Goal: Task Accomplishment & Management: Use online tool/utility

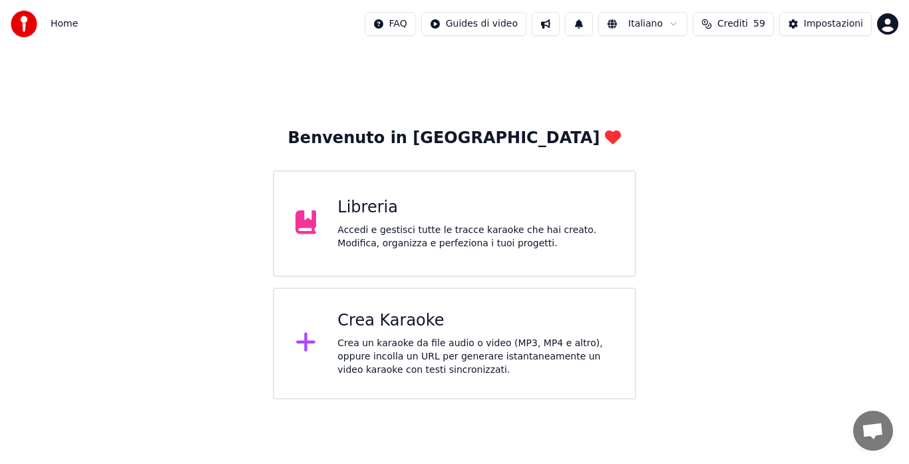
click at [371, 344] on div "Crea un karaoke da file audio o video (MP3, MP4 e altro), oppure incolla un URL…" at bounding box center [475, 357] width 276 height 40
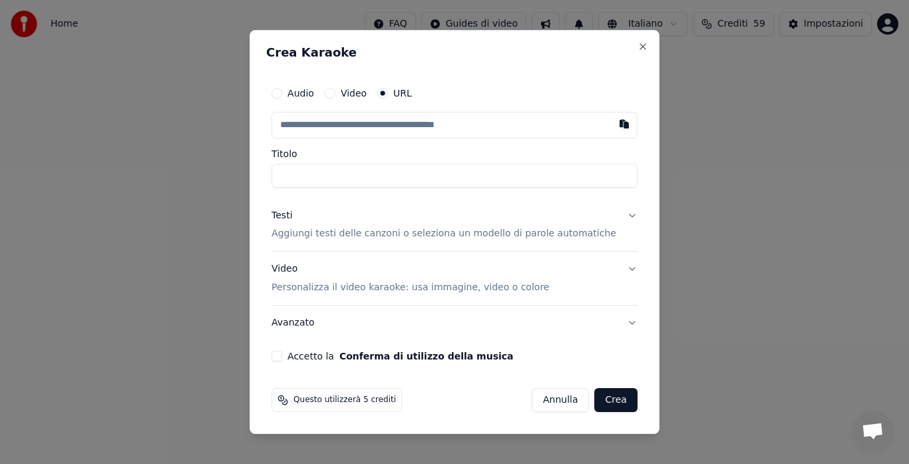
click at [349, 123] on input "text" at bounding box center [454, 125] width 366 height 27
click at [611, 123] on button "button" at bounding box center [624, 124] width 27 height 24
type input "**********"
click at [615, 216] on button "Testi Aggiungi testi delle canzoni o seleziona un modello di parole automatiche" at bounding box center [454, 224] width 366 height 53
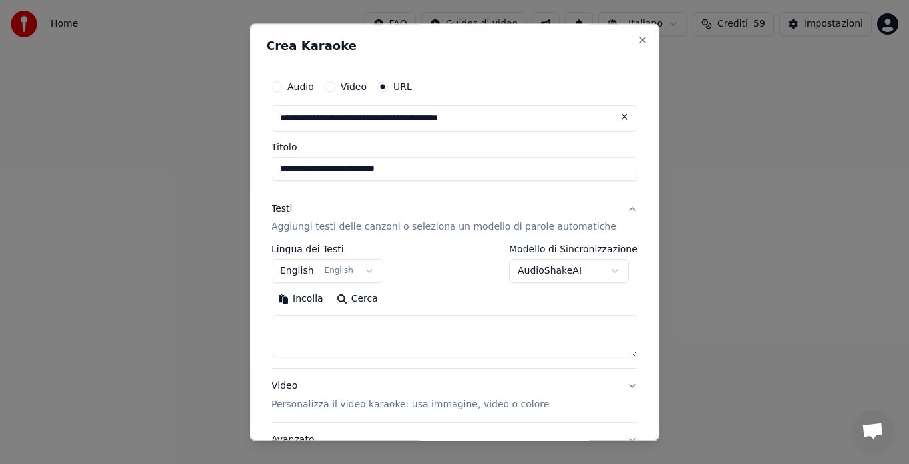
click at [373, 269] on button "English English" at bounding box center [327, 271] width 112 height 24
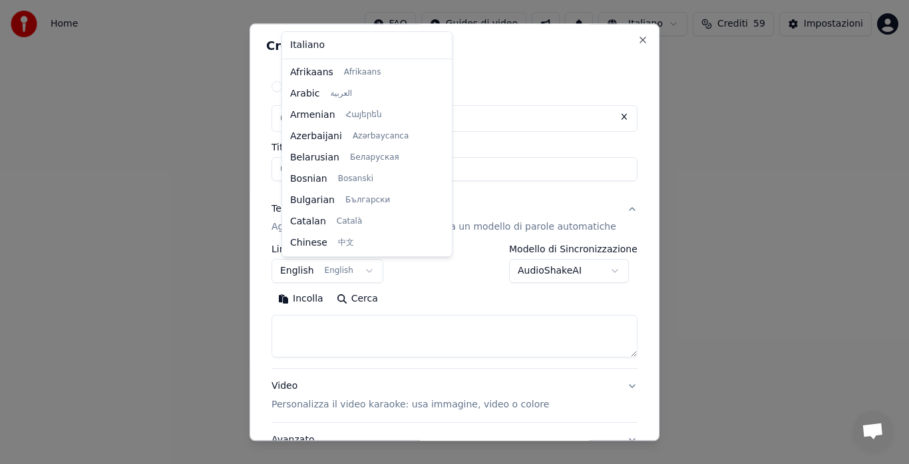
scroll to position [106, 0]
select select "**"
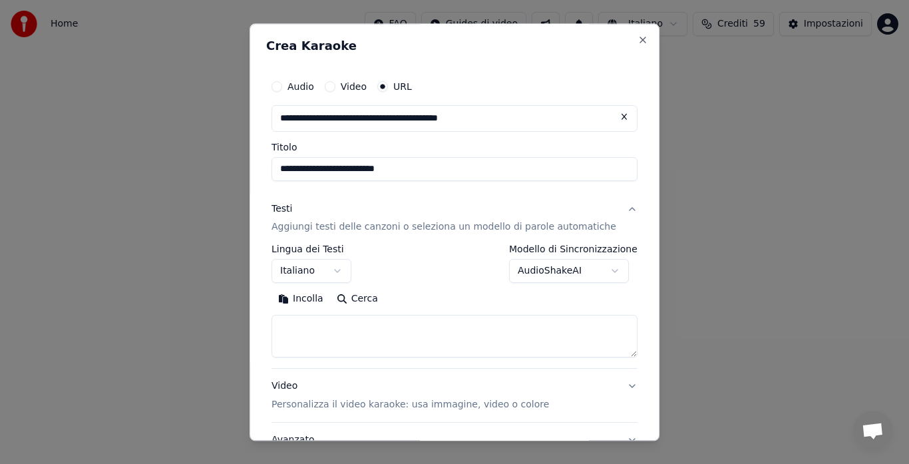
click at [301, 299] on button "Incolla" at bounding box center [300, 299] width 59 height 21
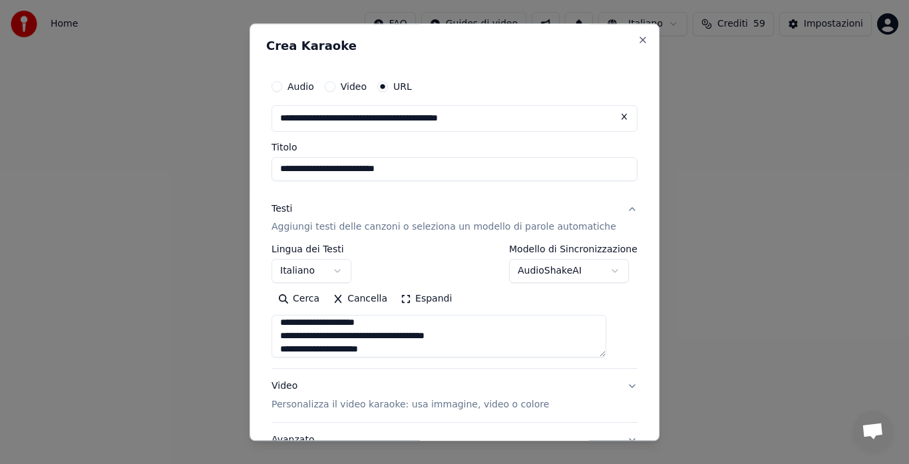
scroll to position [26, 0]
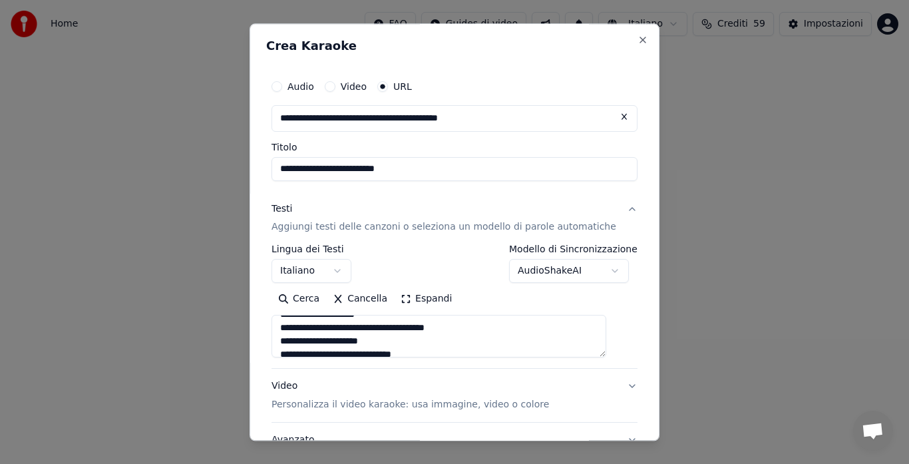
click at [438, 408] on p "Personalizza il video karaoke: usa immagine, video o colore" at bounding box center [409, 404] width 277 height 13
type textarea "**********"
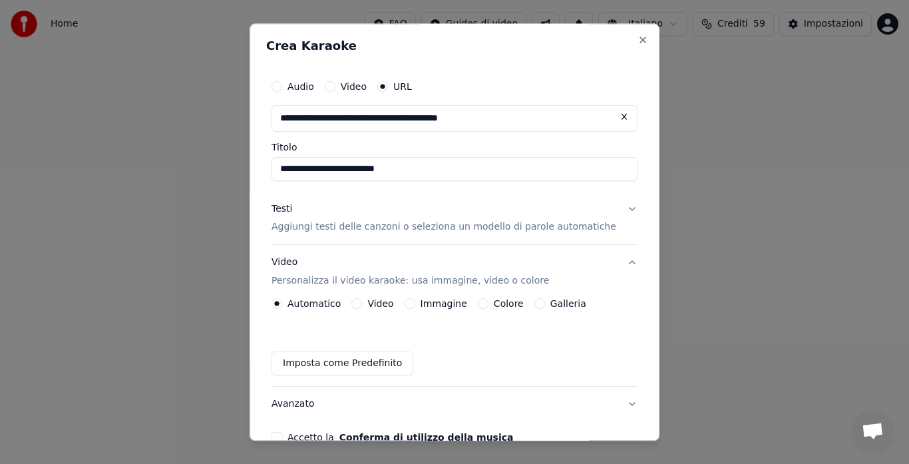
click at [540, 301] on button "Galleria" at bounding box center [539, 304] width 11 height 11
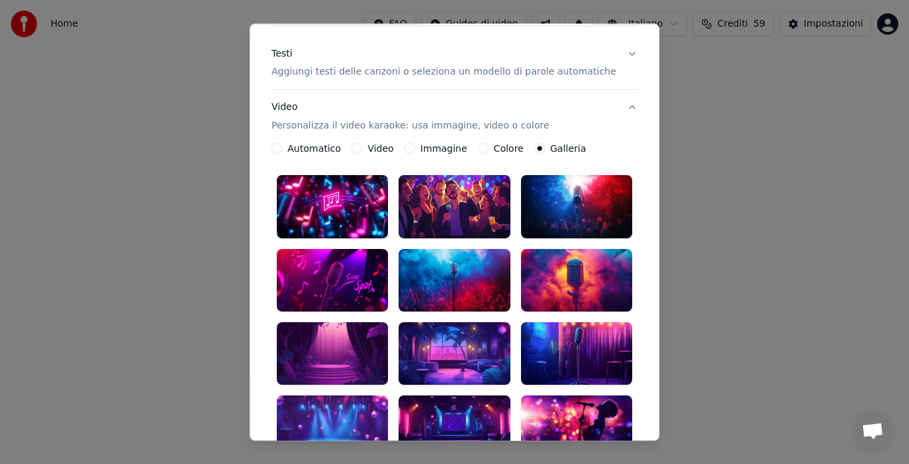
scroll to position [181, 0]
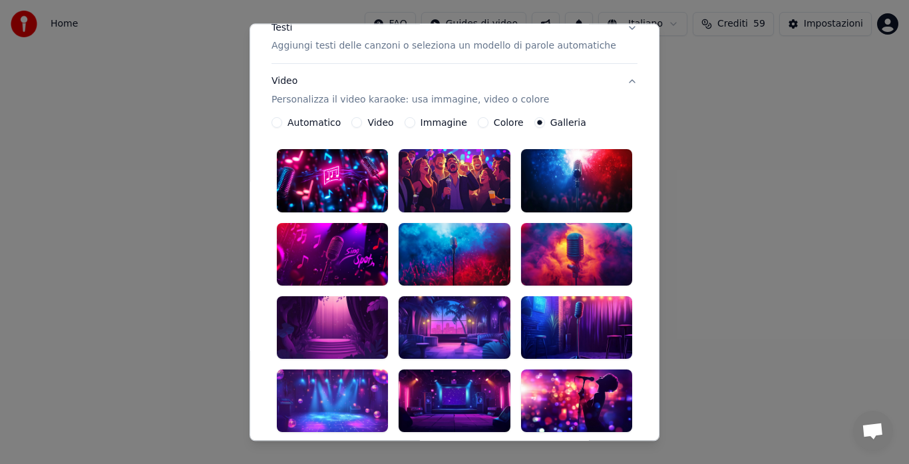
click at [440, 248] on div at bounding box center [453, 254] width 111 height 63
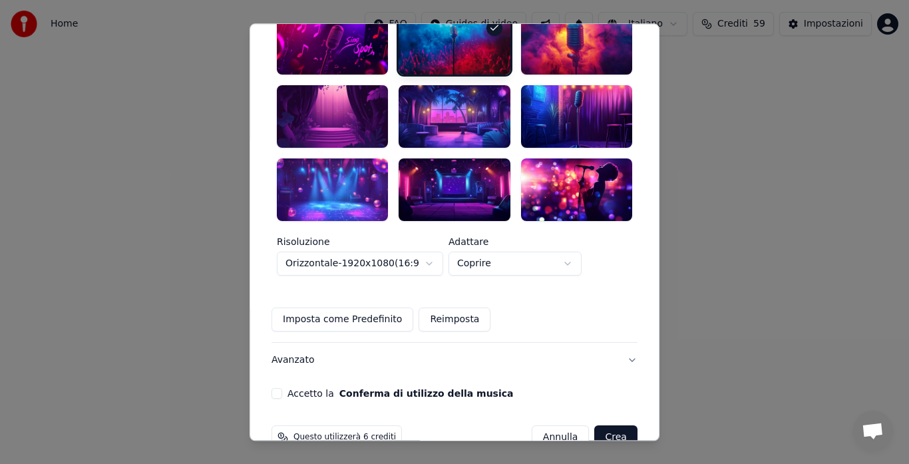
scroll to position [398, 0]
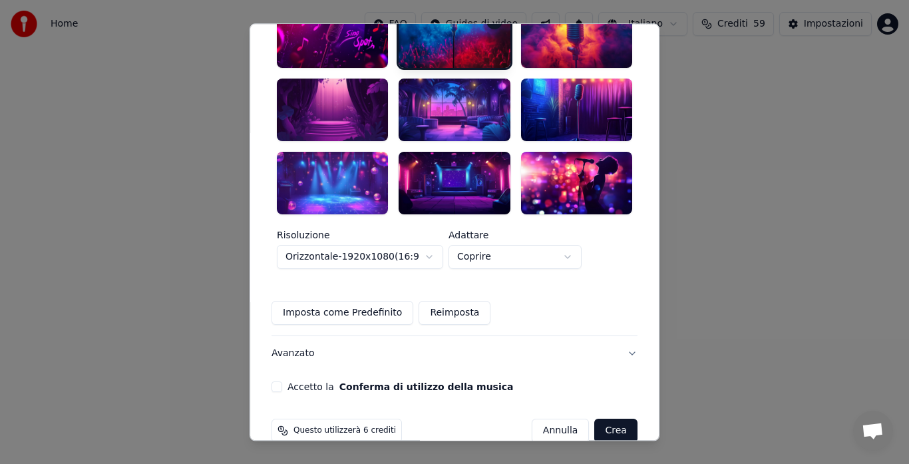
click at [282, 381] on button "Accetto la Conferma di utilizzo della musica" at bounding box center [276, 386] width 11 height 11
click at [595, 418] on button "Crea" at bounding box center [616, 430] width 43 height 24
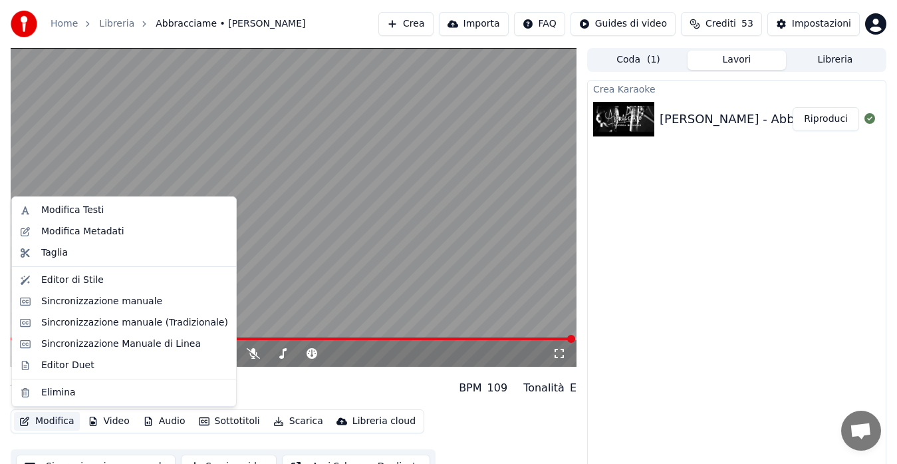
click at [46, 415] on button "Modifica" at bounding box center [47, 421] width 66 height 19
click at [63, 230] on div "Modifica Metadati" at bounding box center [82, 231] width 83 height 13
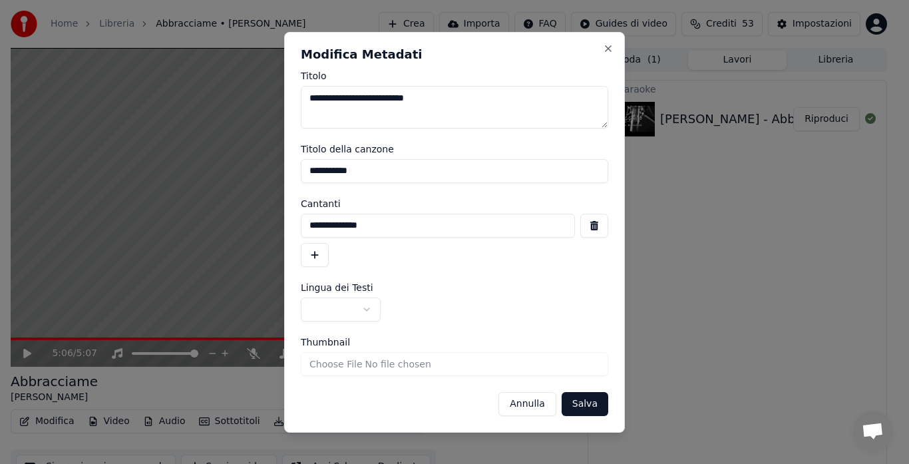
click at [307, 252] on button "button" at bounding box center [315, 255] width 28 height 24
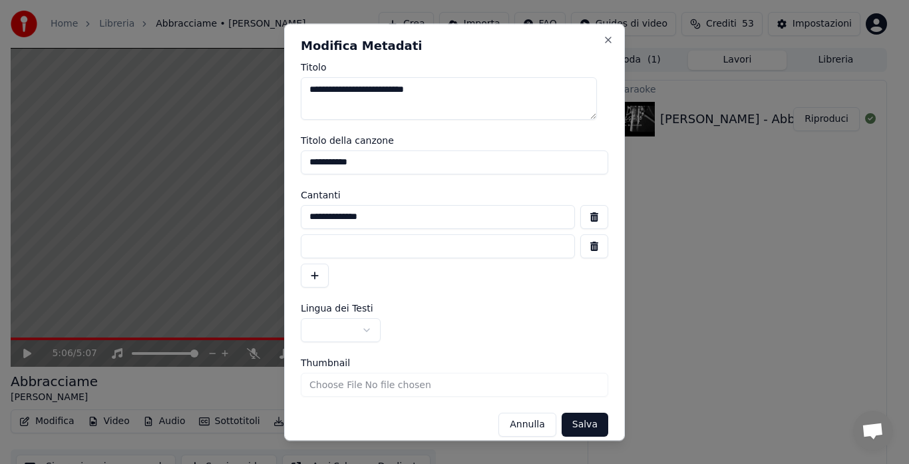
click at [313, 247] on input at bounding box center [438, 246] width 274 height 24
type input "**********"
click at [370, 331] on button "button" at bounding box center [341, 330] width 80 height 24
click at [483, 304] on label "Lingua dei Testi" at bounding box center [454, 307] width 307 height 9
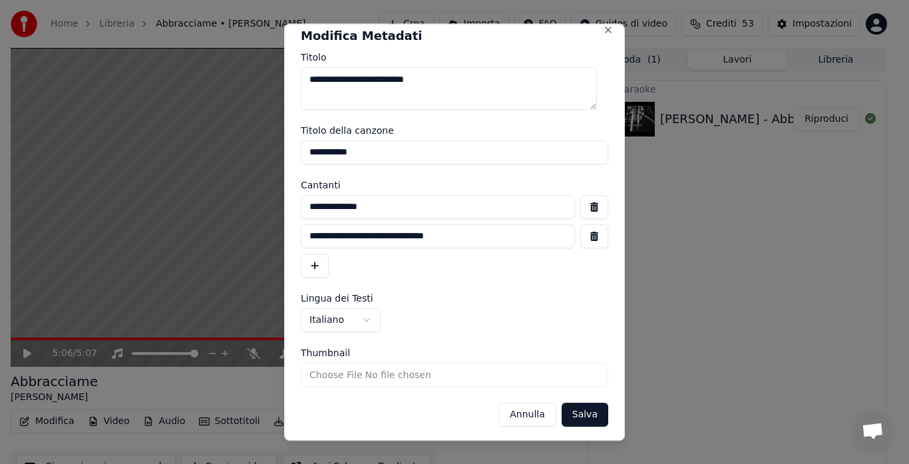
scroll to position [13, 0]
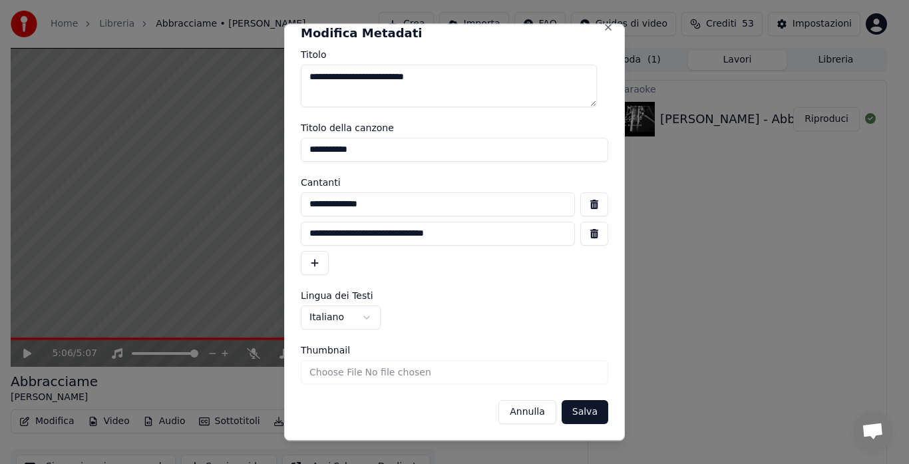
click at [572, 410] on button "Salva" at bounding box center [584, 412] width 47 height 24
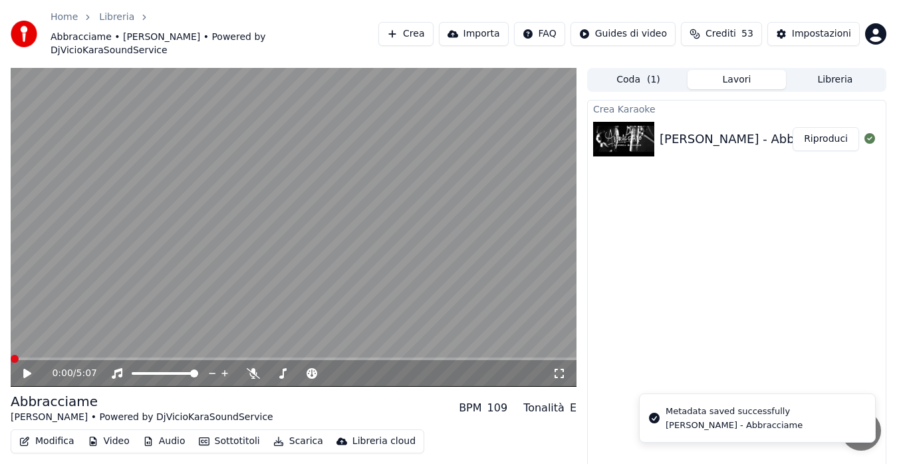
click at [29, 369] on icon at bounding box center [27, 373] width 8 height 9
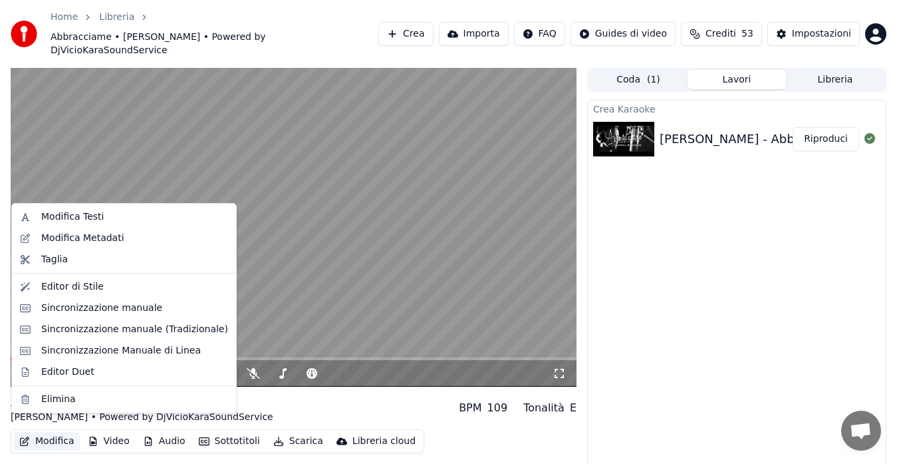
click at [38, 432] on button "Modifica" at bounding box center [47, 441] width 66 height 19
click at [94, 288] on div "Editor di Stile" at bounding box center [72, 286] width 63 height 13
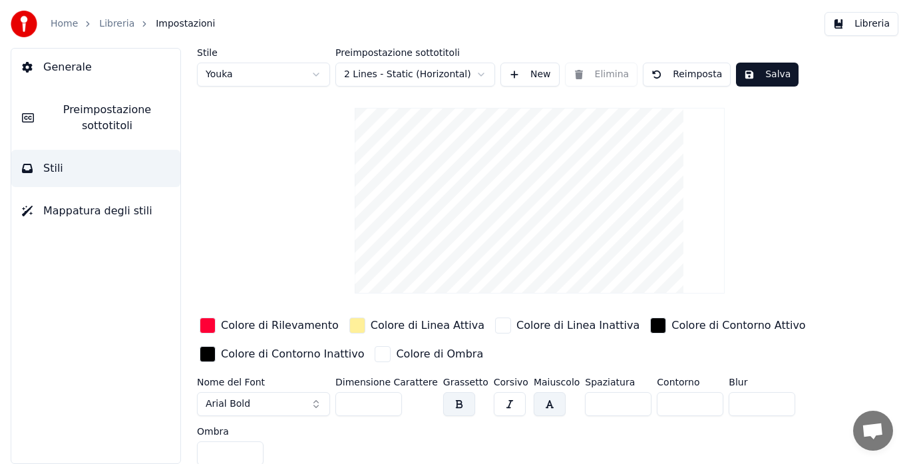
click at [210, 319] on div "button" at bounding box center [208, 325] width 16 height 16
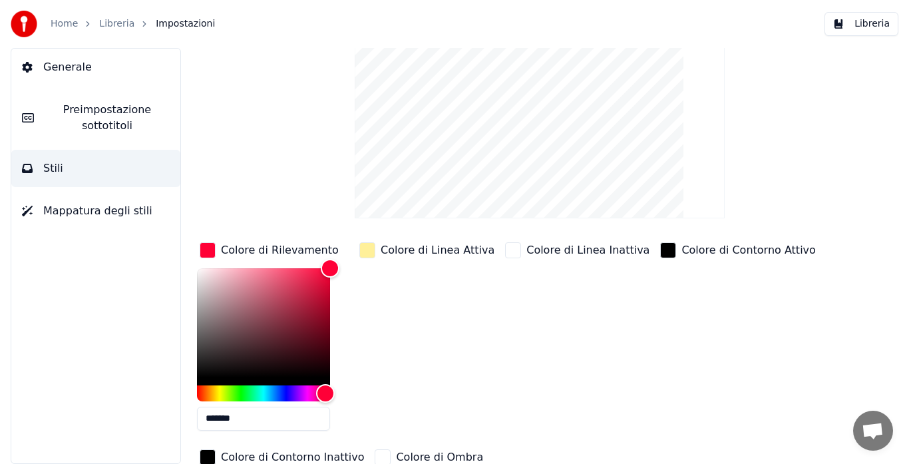
scroll to position [78, 0]
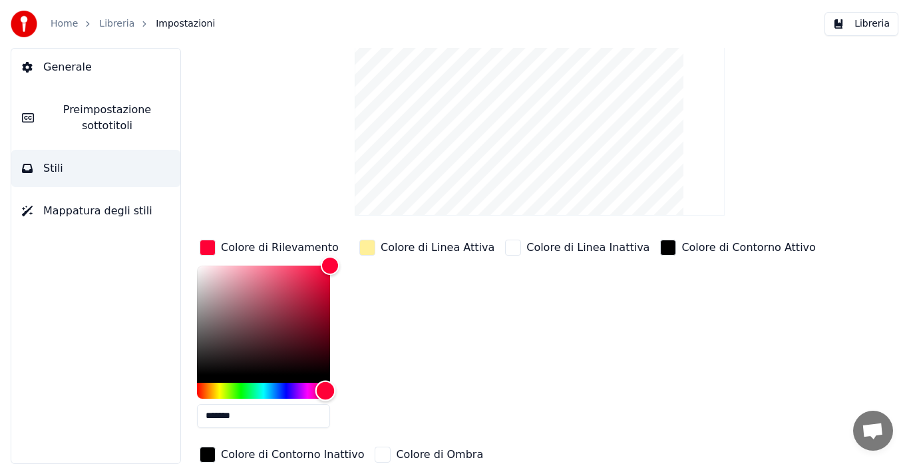
click at [286, 387] on div "Hue" at bounding box center [263, 391] width 133 height 16
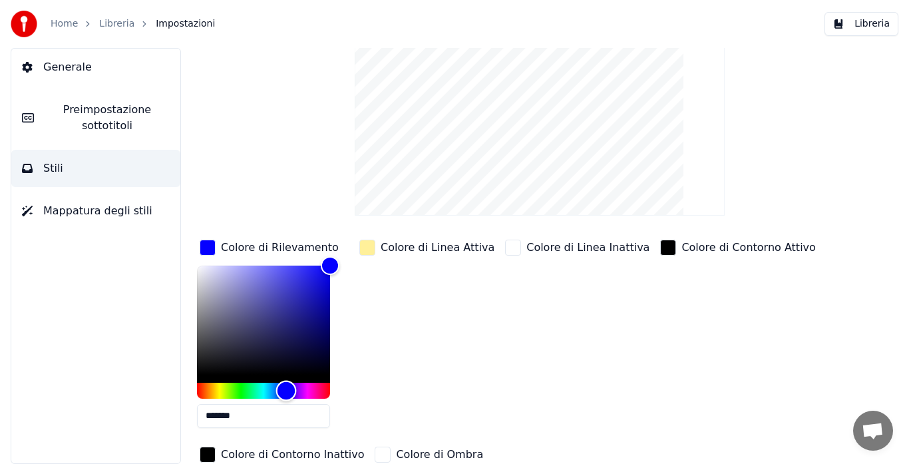
click at [269, 390] on div "Hue" at bounding box center [263, 391] width 133 height 16
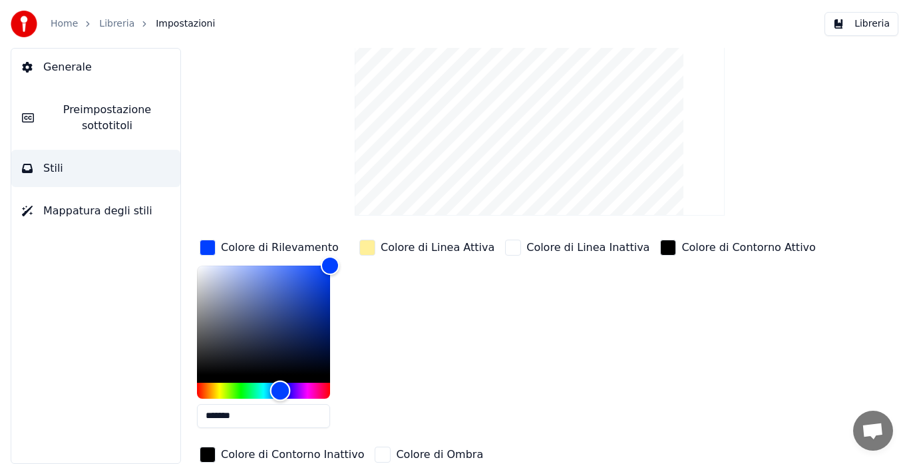
click at [280, 387] on div "Hue" at bounding box center [263, 391] width 133 height 16
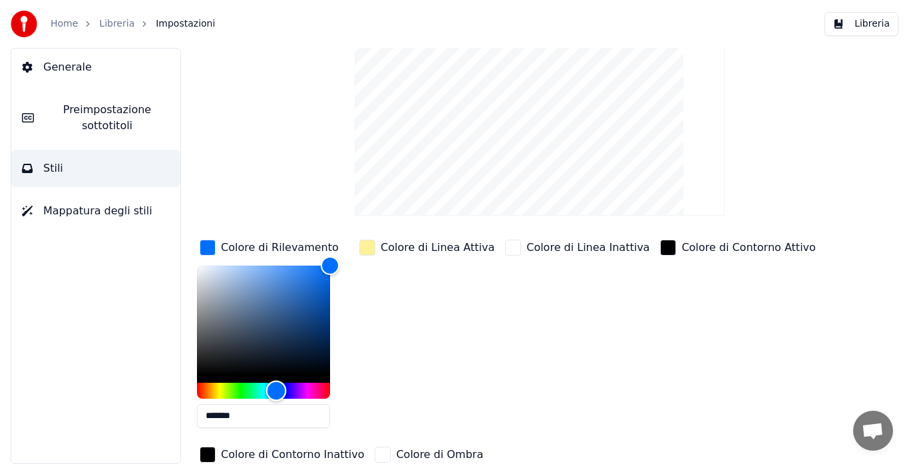
click at [276, 387] on div "Hue" at bounding box center [276, 390] width 21 height 21
drag, startPoint x: 327, startPoint y: 263, endPoint x: 315, endPoint y: 279, distance: 20.0
click at [315, 279] on div "Color" at bounding box center [315, 279] width 21 height 21
drag, startPoint x: 315, startPoint y: 279, endPoint x: 293, endPoint y: 289, distance: 24.7
click at [293, 289] on div "Color" at bounding box center [301, 287] width 21 height 21
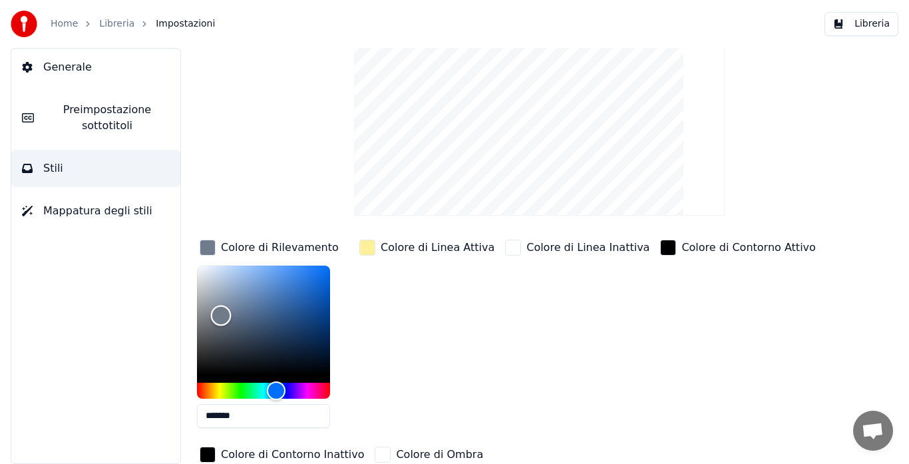
drag, startPoint x: 293, startPoint y: 289, endPoint x: 220, endPoint y: 315, distance: 77.0
click at [220, 315] on div "Color" at bounding box center [221, 315] width 21 height 21
drag, startPoint x: 220, startPoint y: 315, endPoint x: 275, endPoint y: 301, distance: 56.1
click at [275, 301] on div "Color" at bounding box center [275, 302] width 21 height 21
drag, startPoint x: 275, startPoint y: 301, endPoint x: 305, endPoint y: 275, distance: 40.1
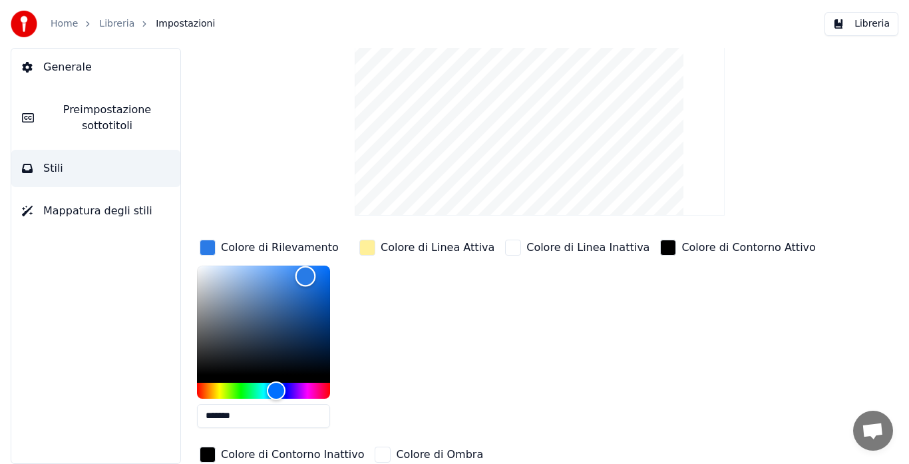
click at [305, 275] on div "Color" at bounding box center [305, 276] width 21 height 21
click at [299, 275] on div "Color" at bounding box center [299, 276] width 21 height 21
type input "*******"
drag, startPoint x: 299, startPoint y: 275, endPoint x: 338, endPoint y: 255, distance: 43.4
click at [338, 255] on div "Colore di Rilevamento *******" at bounding box center [274, 338] width 154 height 202
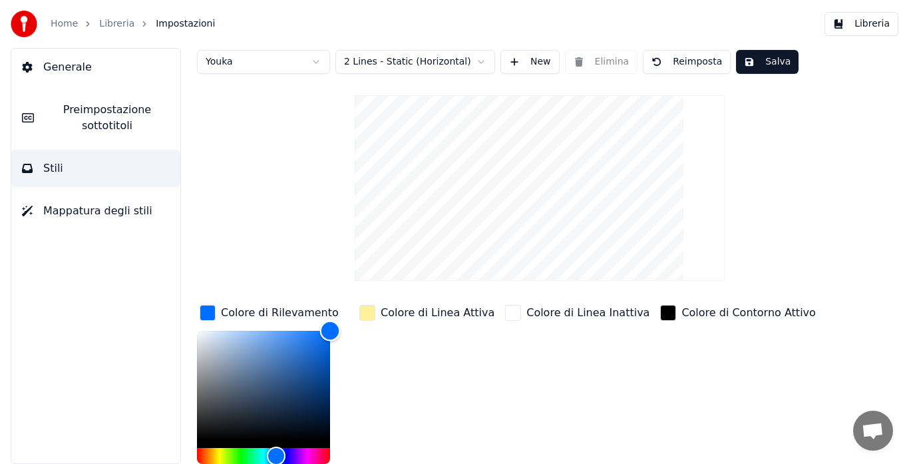
scroll to position [0, 0]
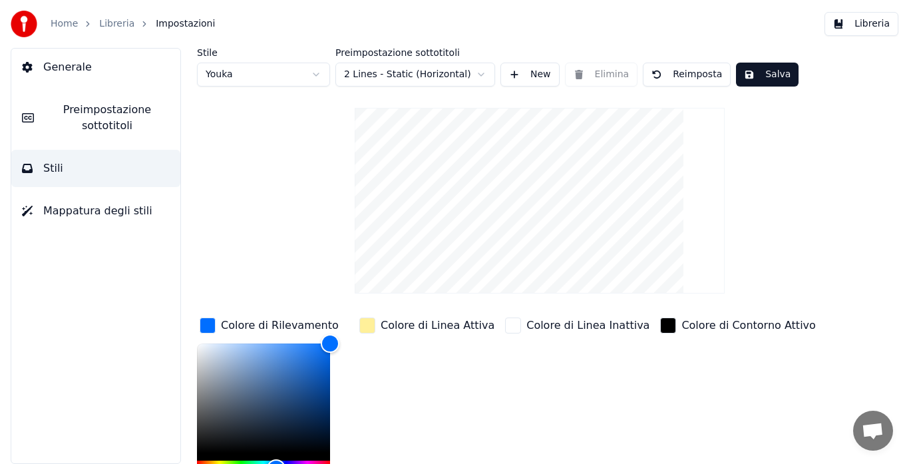
click at [753, 71] on button "Salva" at bounding box center [767, 75] width 63 height 24
click at [99, 214] on span "Mappatura degli stili" at bounding box center [97, 211] width 109 height 16
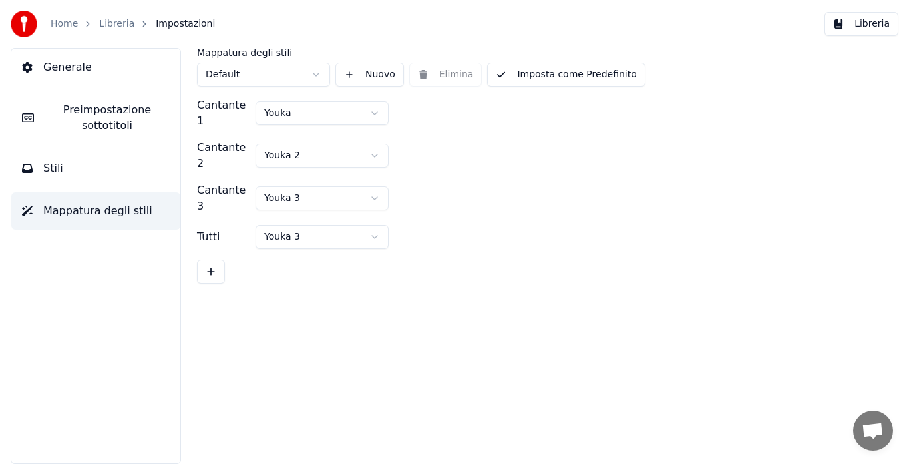
click at [73, 165] on button "Stili" at bounding box center [95, 168] width 169 height 37
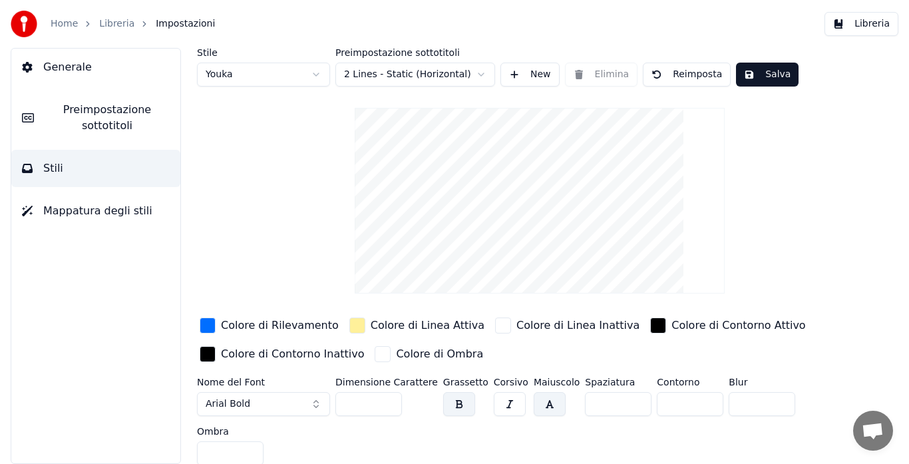
click at [105, 119] on span "Preimpostazione sottotitoli" at bounding box center [107, 118] width 125 height 32
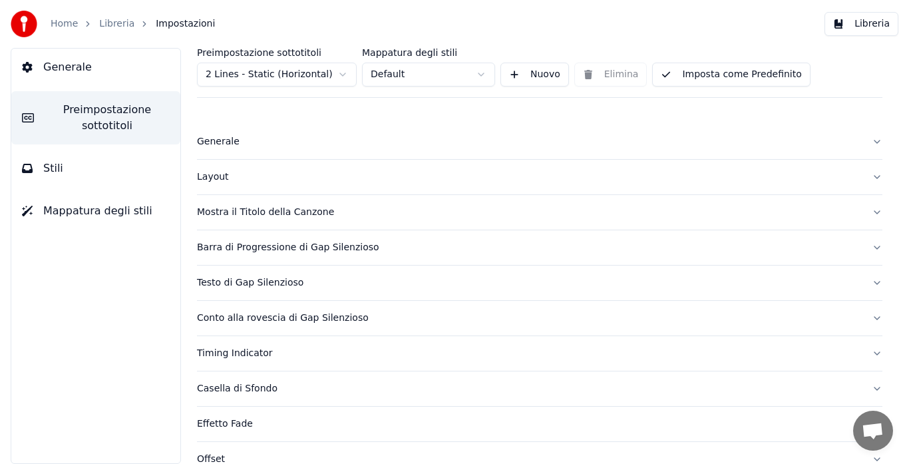
click at [204, 134] on button "Generale" at bounding box center [539, 141] width 685 height 35
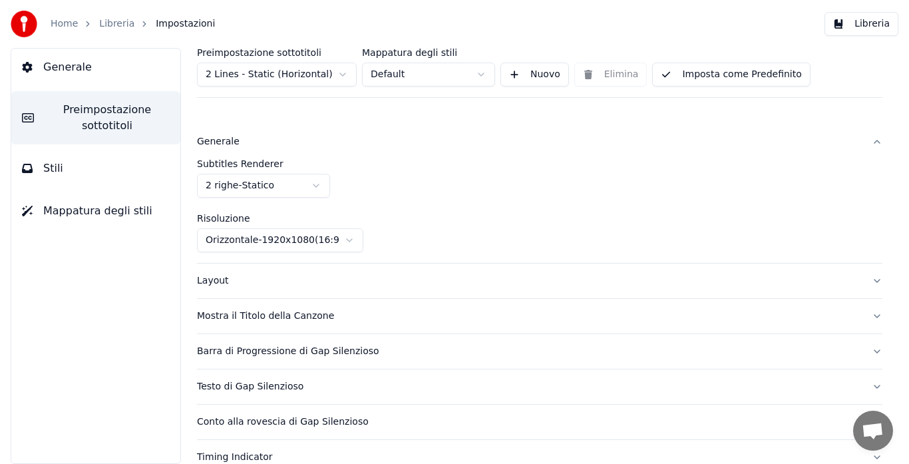
click at [214, 283] on div "Layout" at bounding box center [529, 280] width 664 height 13
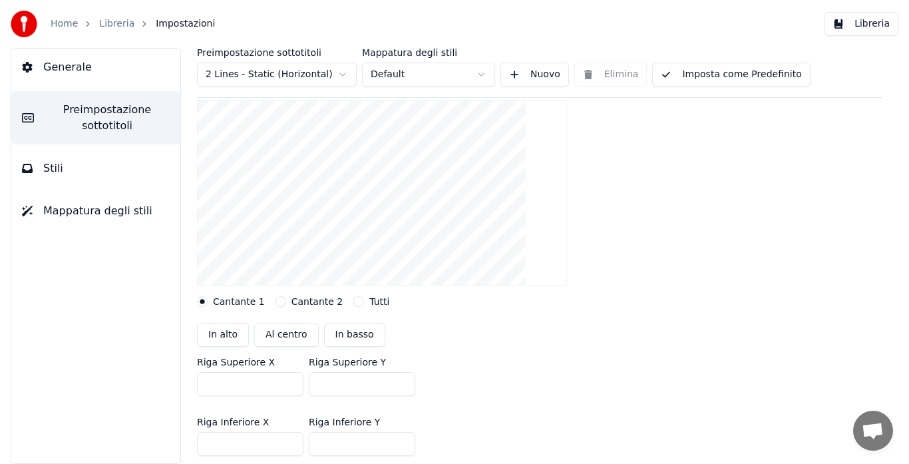
scroll to position [129, 0]
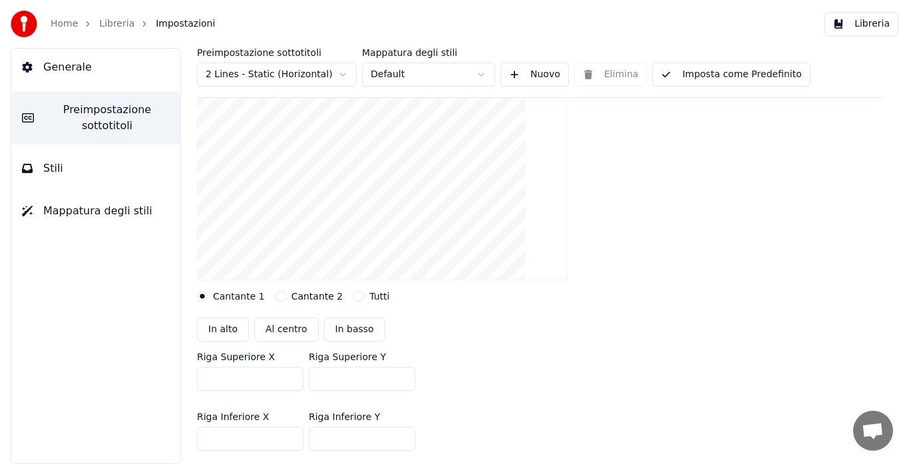
click at [279, 293] on div "Cantante 2" at bounding box center [309, 296] width 68 height 11
click at [275, 295] on button "Cantante 2" at bounding box center [280, 296] width 11 height 11
click at [353, 299] on button "Tutti" at bounding box center [358, 296] width 11 height 11
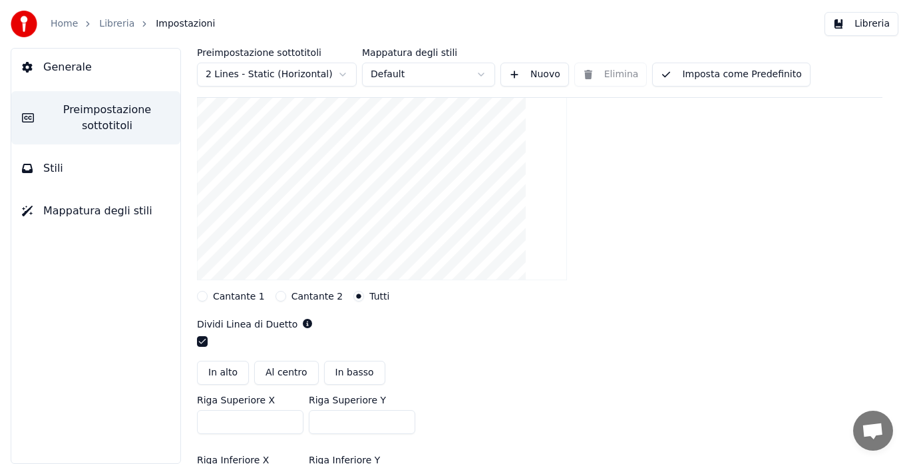
click at [285, 377] on button "Al centro" at bounding box center [286, 373] width 65 height 24
click at [333, 371] on button "In basso" at bounding box center [354, 373] width 61 height 24
type input "***"
click at [228, 371] on button "In alto" at bounding box center [223, 373] width 52 height 24
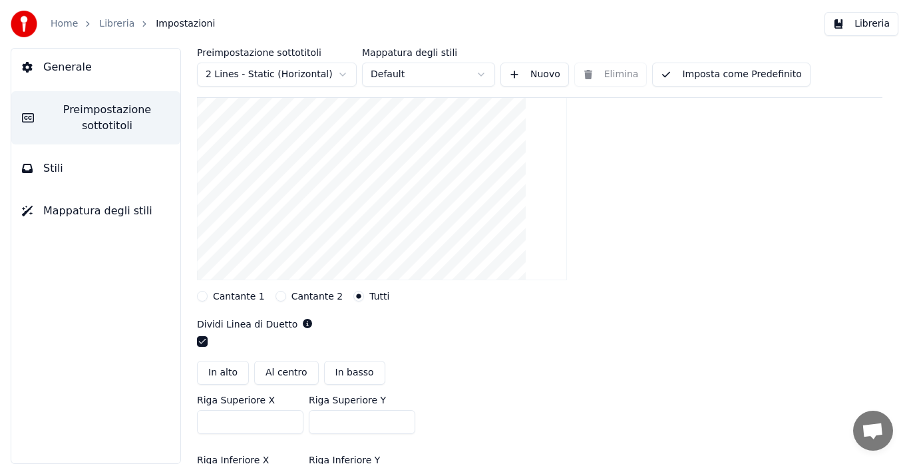
type input "***"
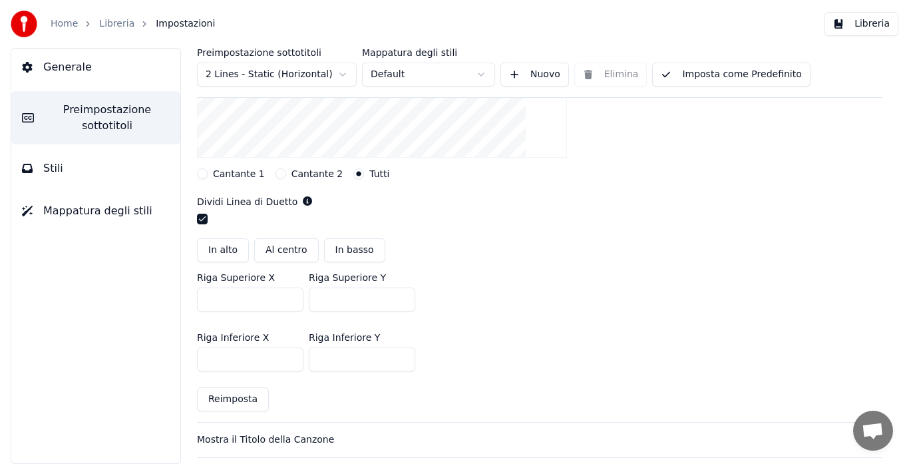
scroll to position [259, 0]
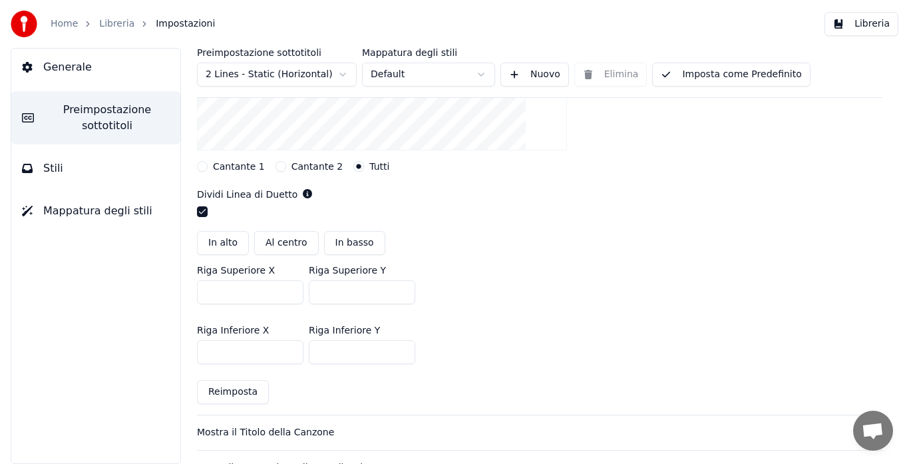
click at [226, 389] on button "Reimposta" at bounding box center [233, 392] width 72 height 24
type input "***"
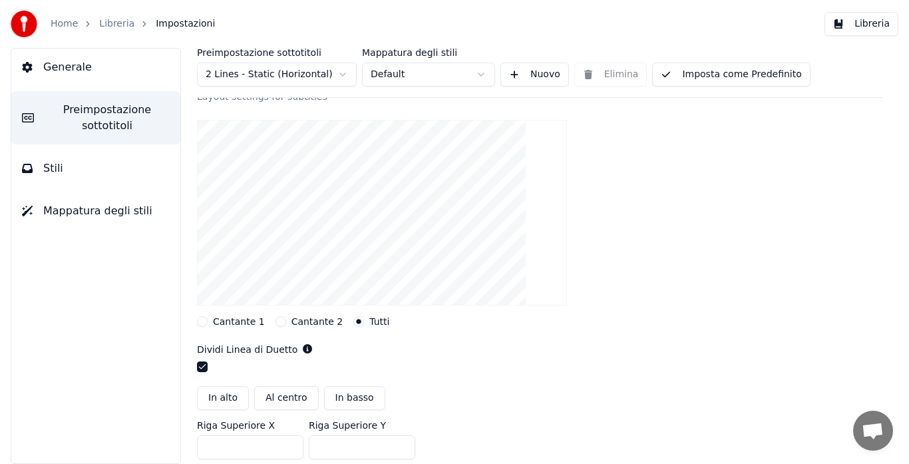
scroll to position [78, 0]
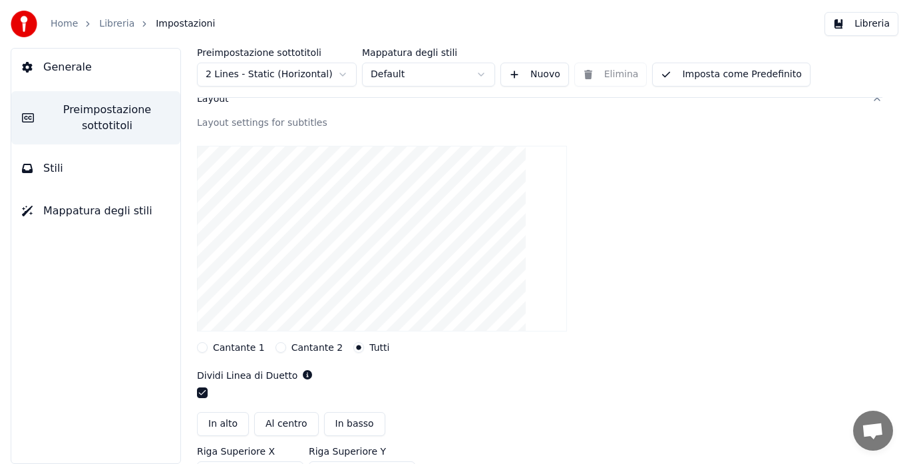
click at [206, 392] on button "button" at bounding box center [202, 392] width 11 height 11
click at [206, 393] on button "button" at bounding box center [202, 392] width 11 height 11
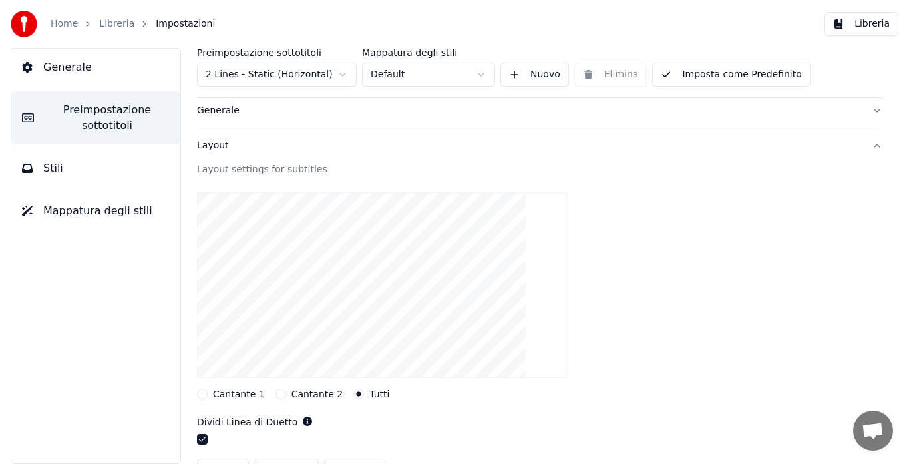
scroll to position [0, 0]
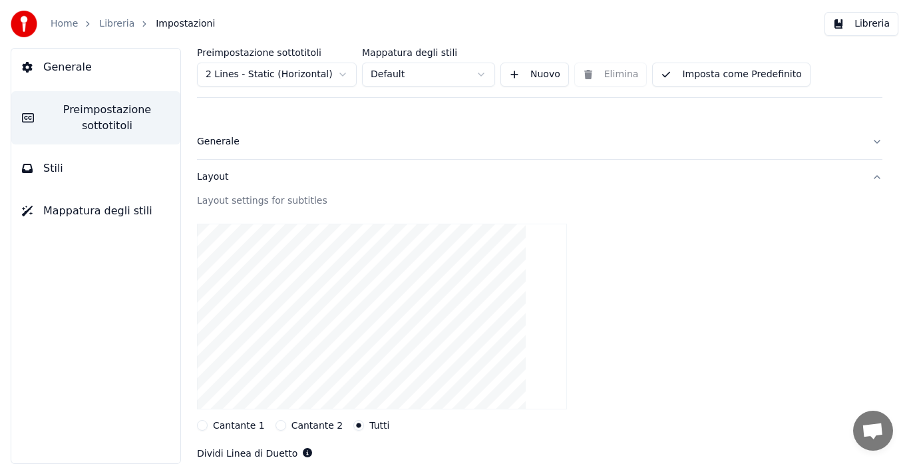
click at [392, 145] on div "Generale" at bounding box center [529, 141] width 664 height 13
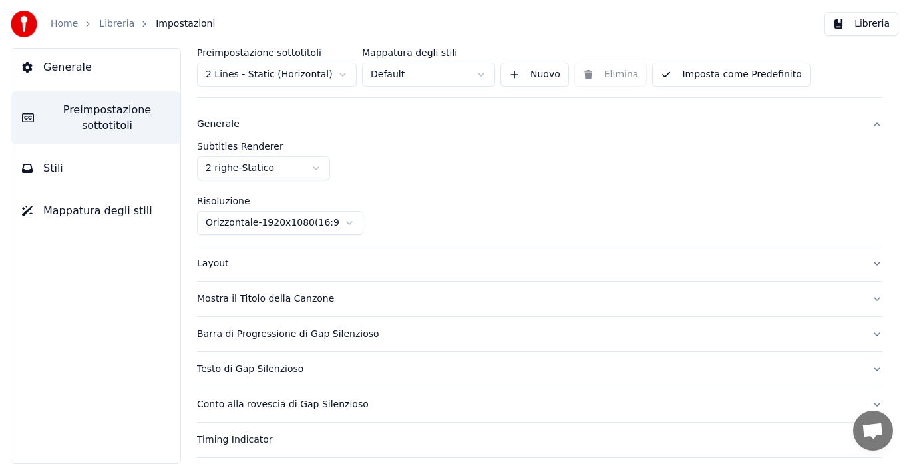
scroll to position [26, 0]
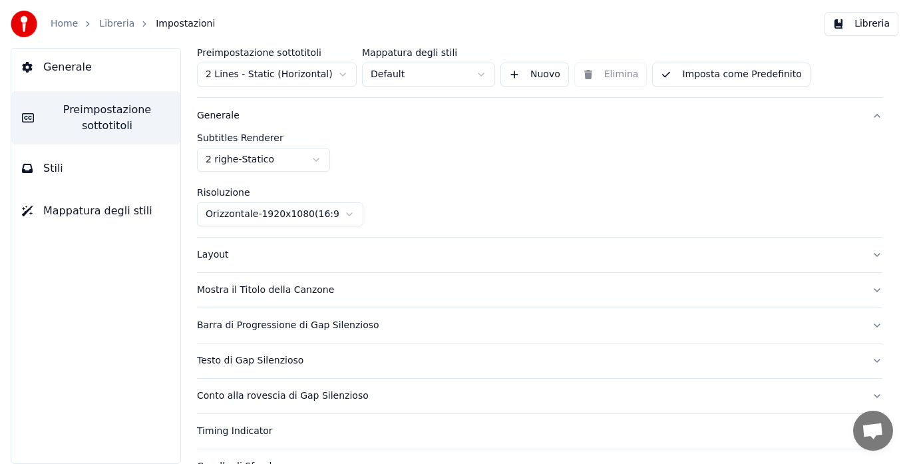
click at [396, 247] on button "Layout" at bounding box center [539, 254] width 685 height 35
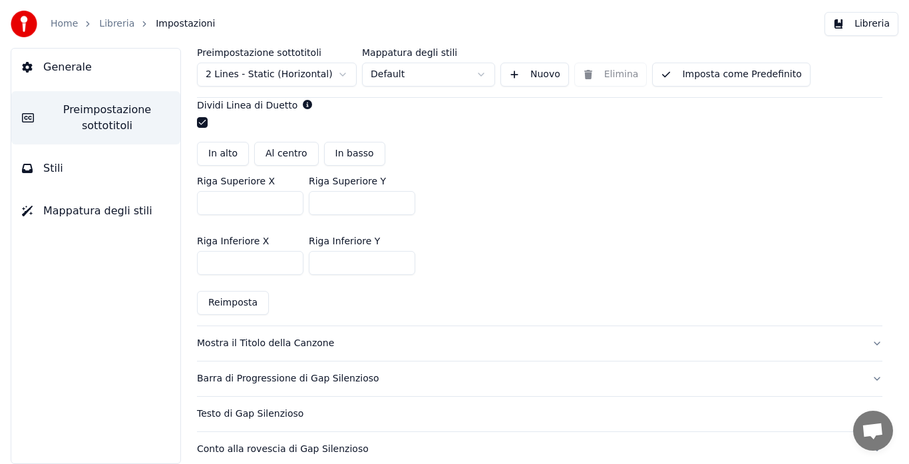
scroll to position [362, 0]
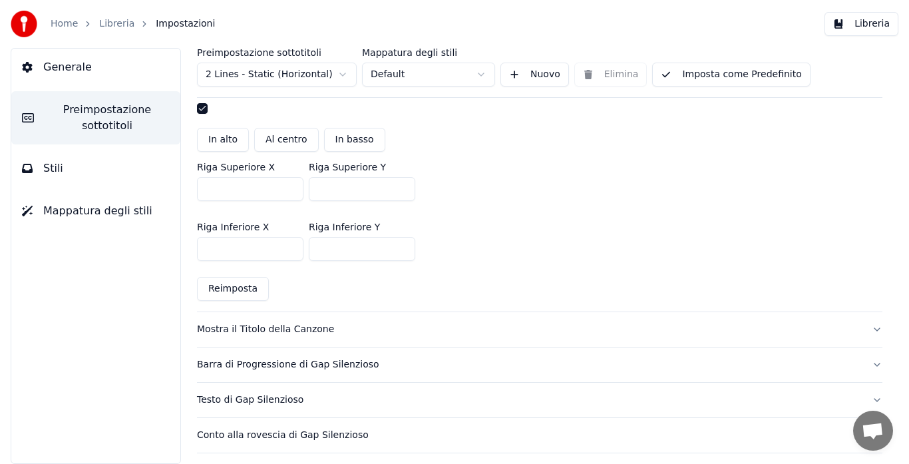
click at [291, 326] on div "Mostra il Titolo della Canzone" at bounding box center [529, 329] width 664 height 13
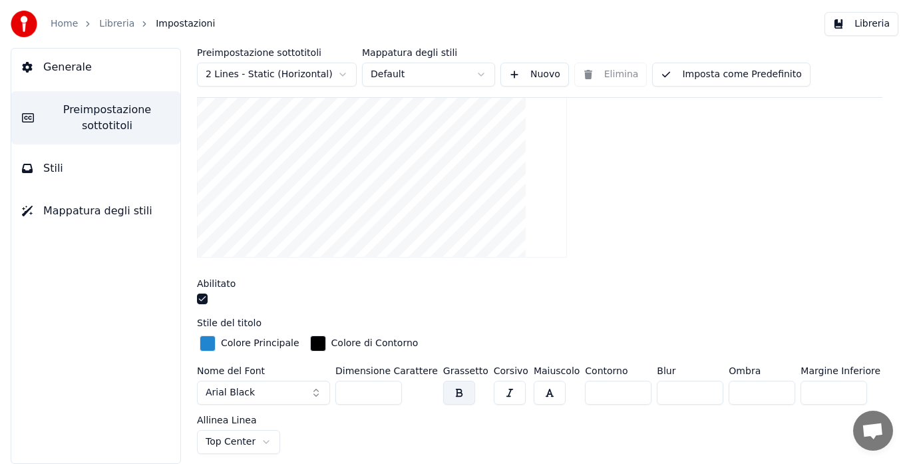
scroll to position [181, 0]
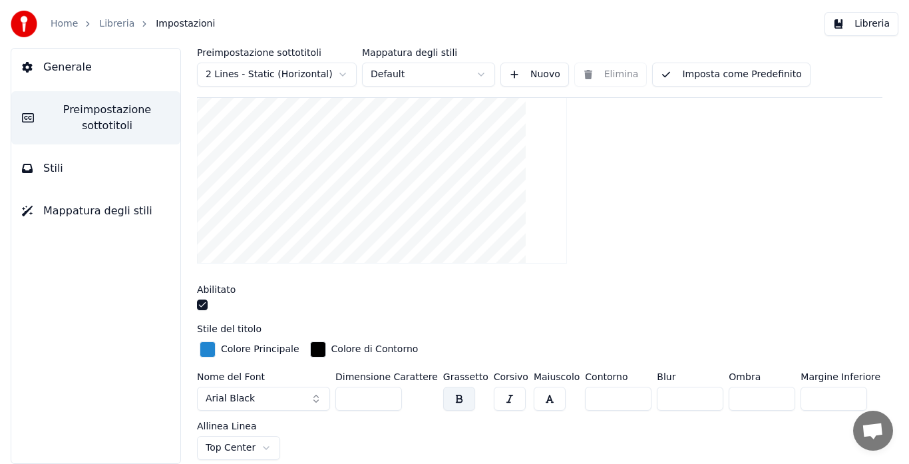
click at [212, 351] on div "button" at bounding box center [208, 349] width 16 height 16
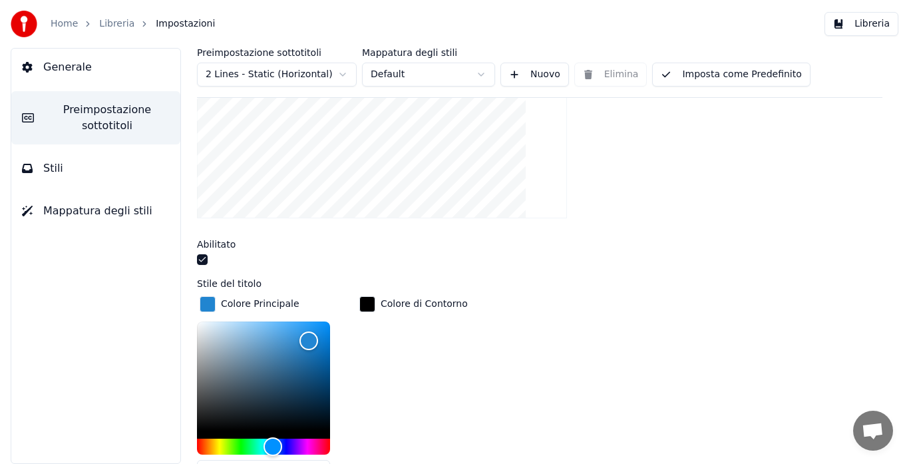
scroll to position [233, 0]
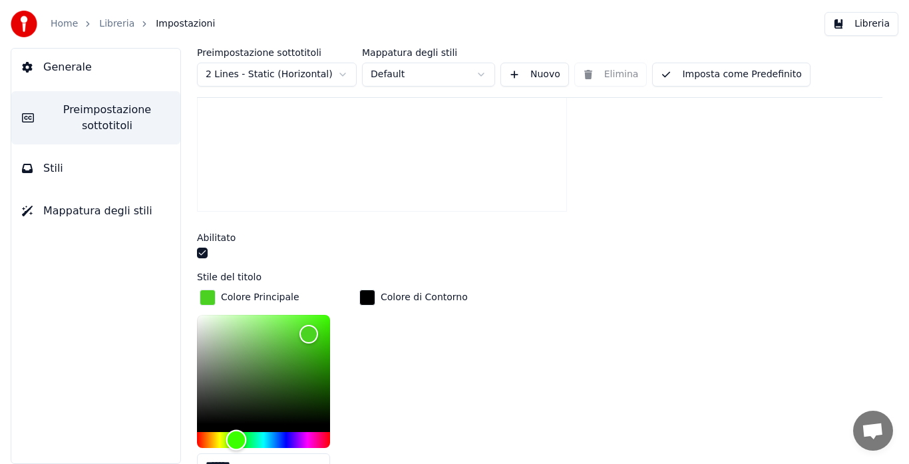
click at [236, 436] on div "Hue" at bounding box center [263, 440] width 133 height 16
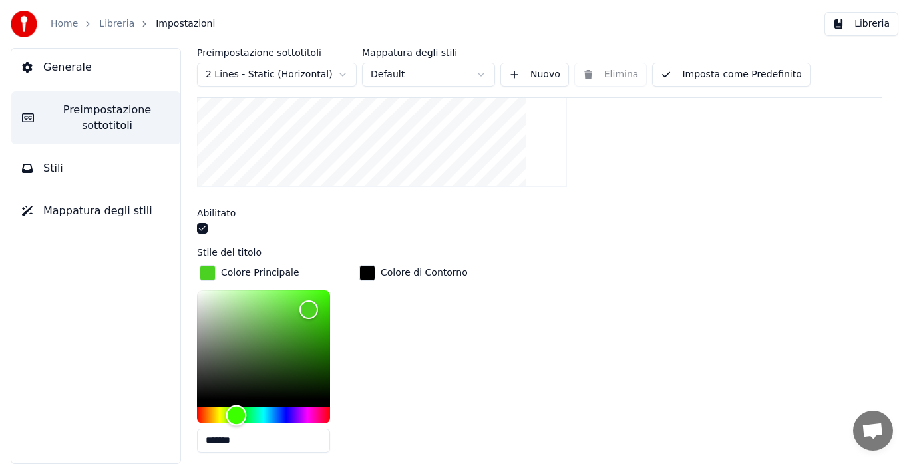
scroll to position [259, 0]
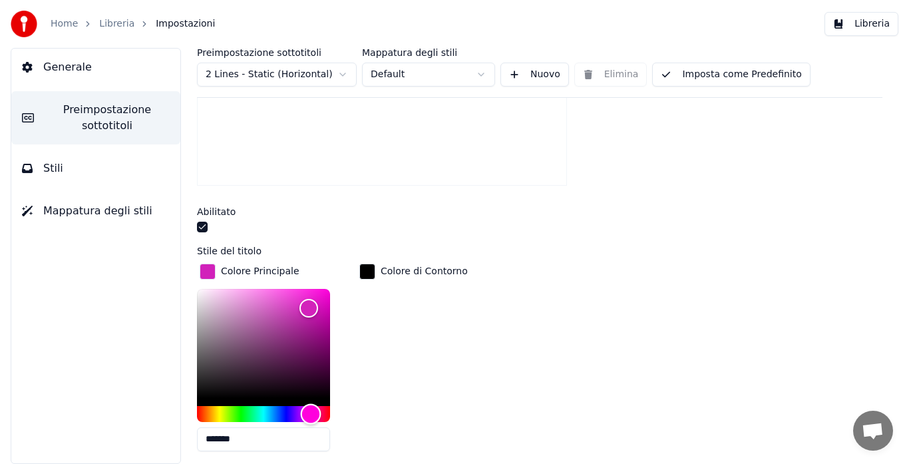
click at [311, 414] on div "Hue" at bounding box center [263, 414] width 133 height 16
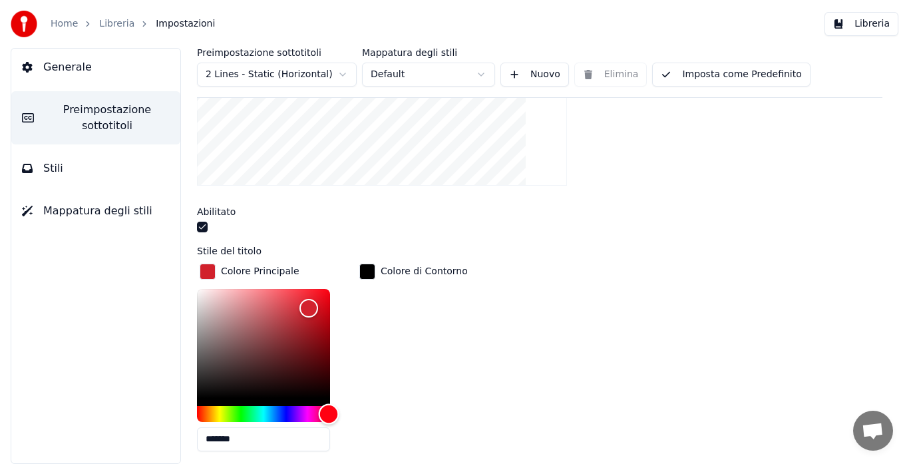
click at [329, 410] on div "Hue" at bounding box center [263, 414] width 133 height 16
click at [201, 412] on div "Hue" at bounding box center [263, 414] width 133 height 16
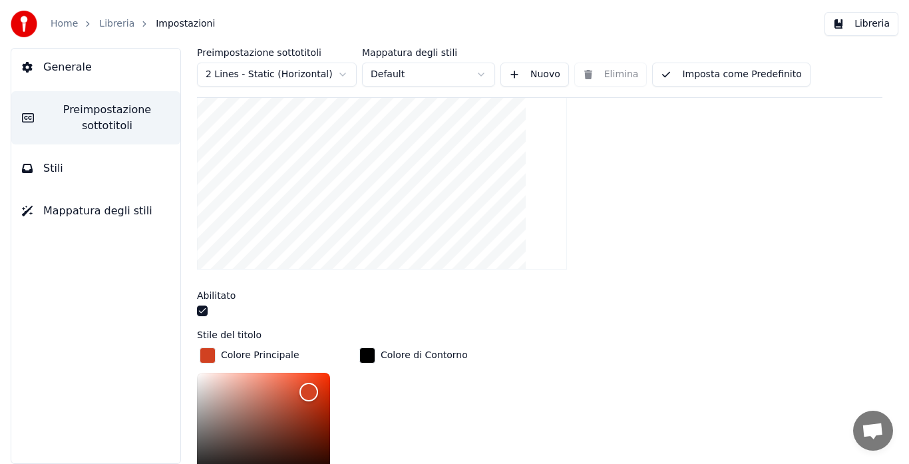
scroll to position [233, 0]
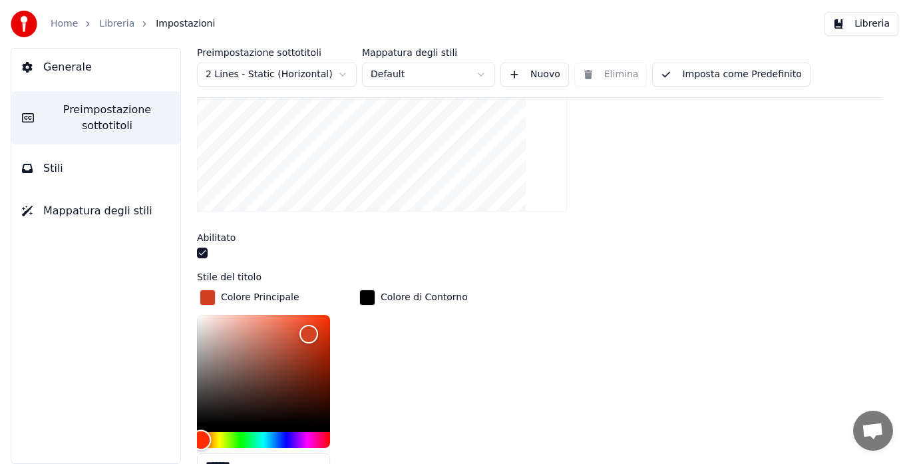
click at [218, 436] on div "Hue" at bounding box center [263, 440] width 133 height 16
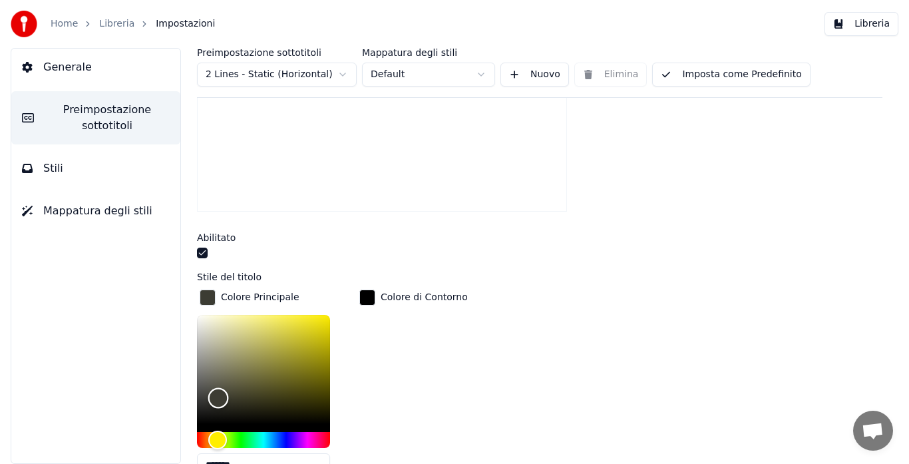
click at [218, 396] on div "Color" at bounding box center [263, 369] width 133 height 109
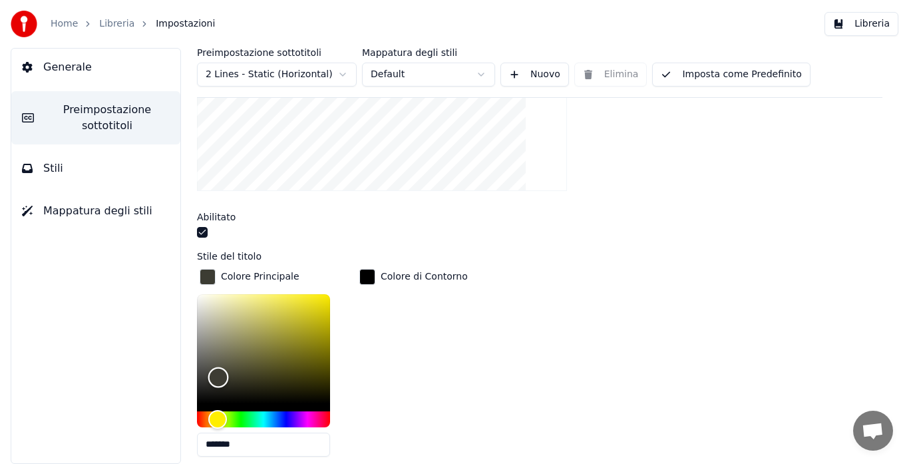
scroll to position [285, 0]
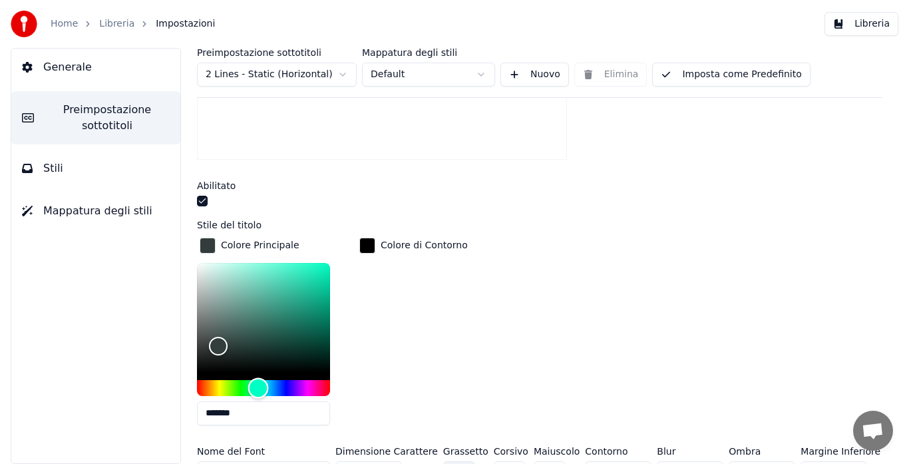
click at [258, 387] on div "Hue" at bounding box center [263, 388] width 133 height 16
drag, startPoint x: 216, startPoint y: 345, endPoint x: 337, endPoint y: 249, distance: 154.0
click at [334, 252] on div "Color" at bounding box center [330, 262] width 21 height 21
type input "*******"
click at [237, 389] on div "Hue" at bounding box center [263, 388] width 133 height 16
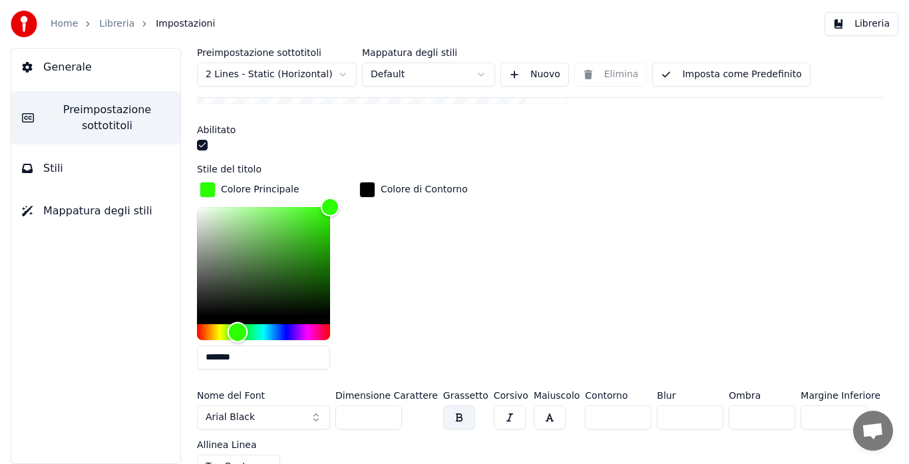
scroll to position [362, 0]
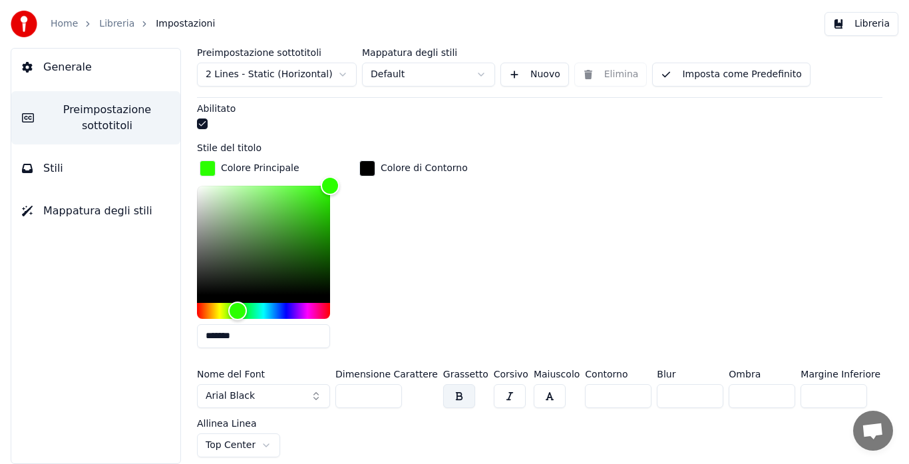
click at [388, 396] on input "***" at bounding box center [368, 396] width 67 height 24
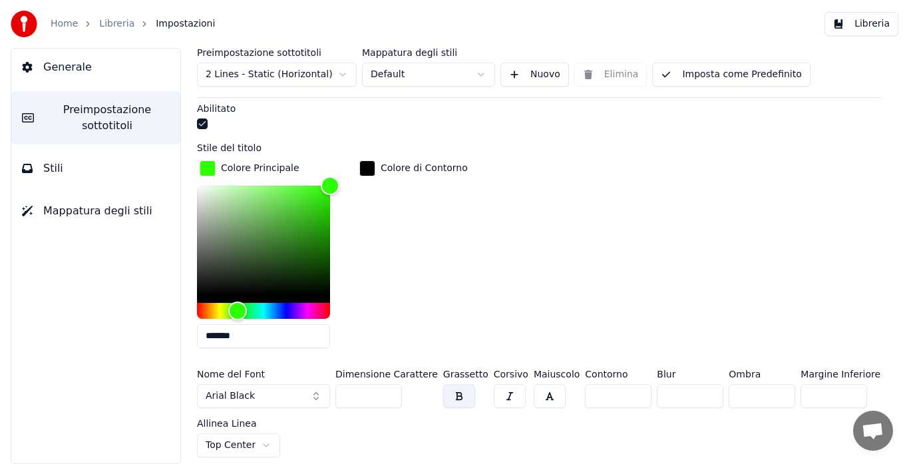
click at [388, 396] on input "***" at bounding box center [368, 396] width 67 height 24
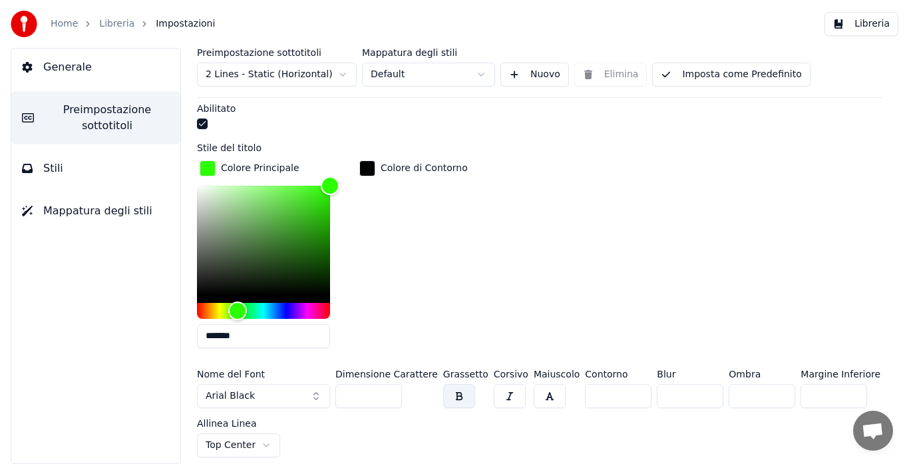
click at [388, 396] on input "***" at bounding box center [368, 396] width 67 height 24
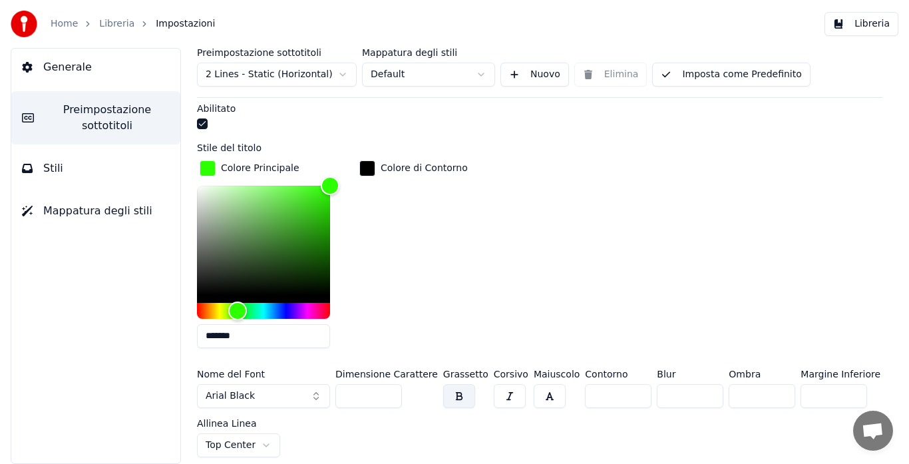
click at [388, 396] on input "***" at bounding box center [368, 396] width 67 height 24
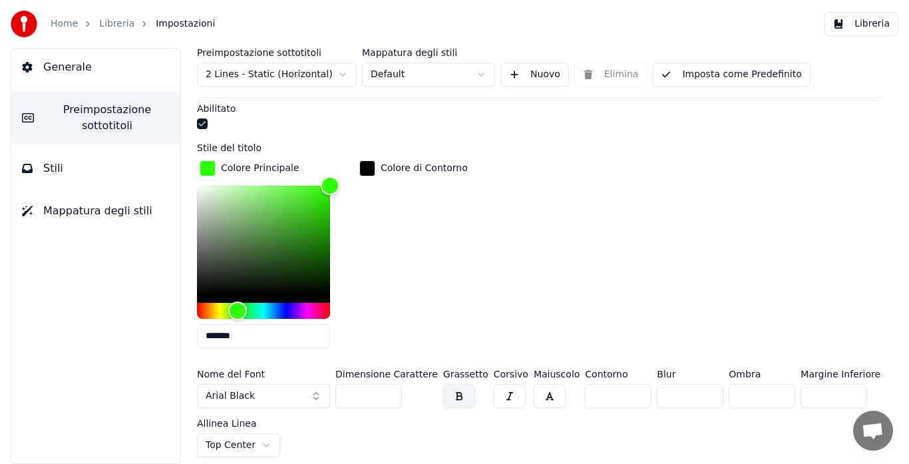
click at [388, 396] on input "***" at bounding box center [368, 396] width 67 height 24
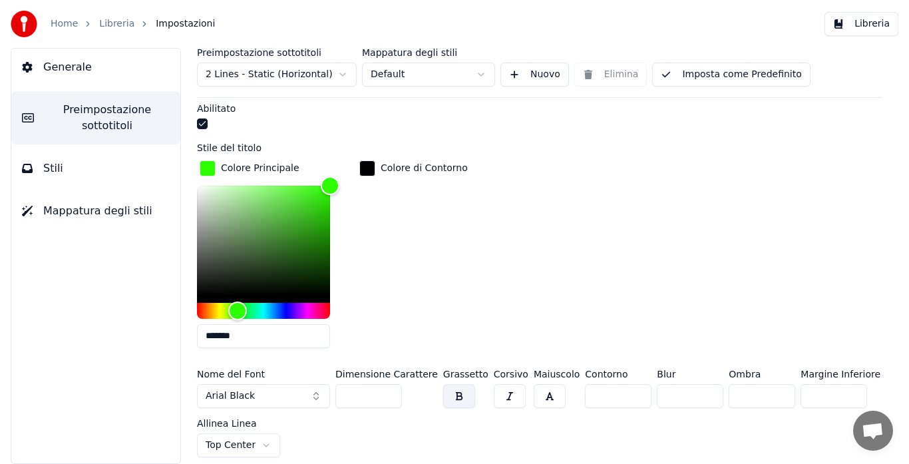
click at [388, 396] on input "***" at bounding box center [368, 396] width 67 height 24
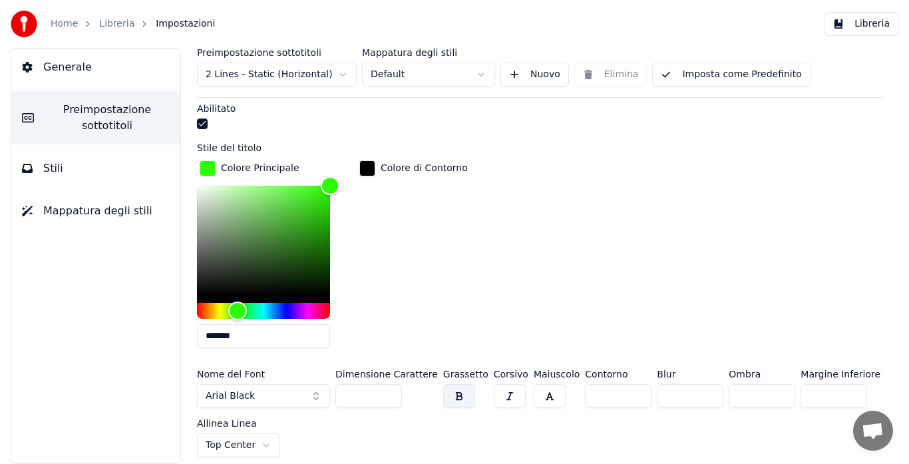
click at [388, 396] on input "***" at bounding box center [368, 396] width 67 height 24
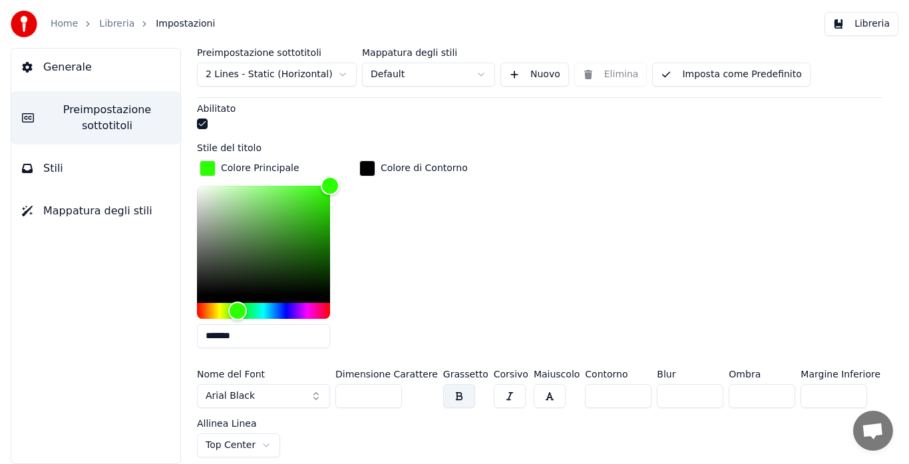
click at [388, 396] on input "***" at bounding box center [368, 396] width 67 height 24
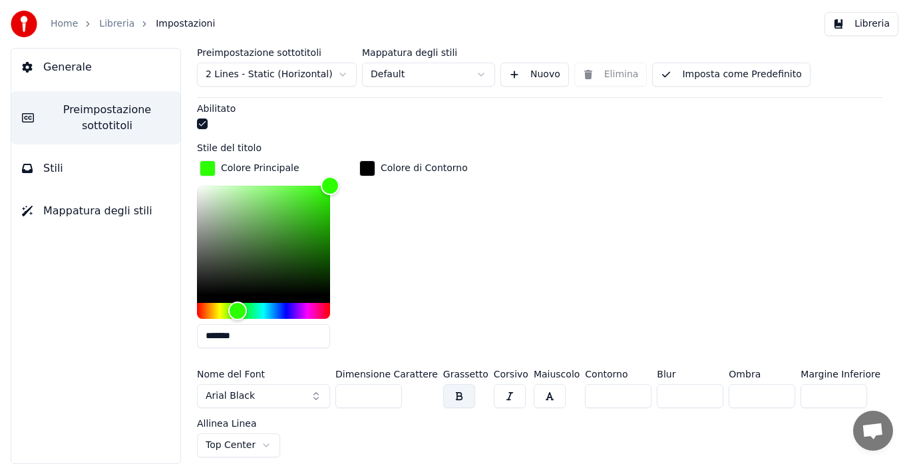
click at [388, 396] on input "***" at bounding box center [368, 396] width 67 height 24
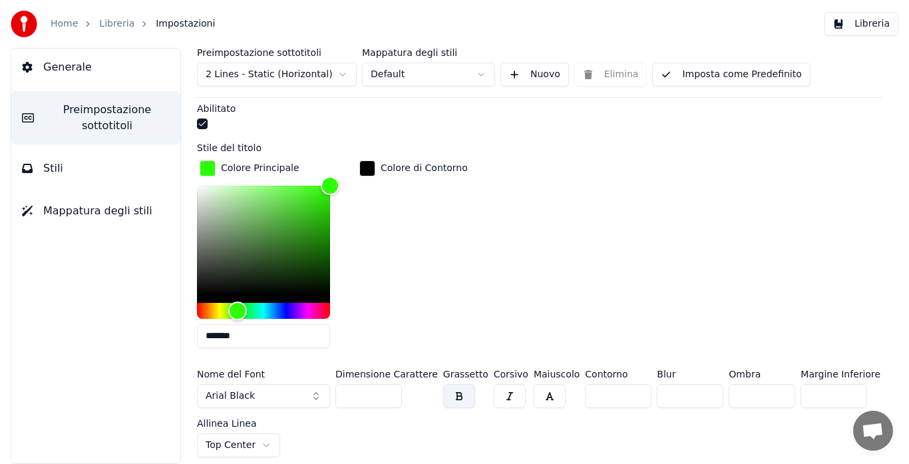
click at [388, 396] on input "***" at bounding box center [368, 396] width 67 height 24
type input "***"
click at [388, 396] on input "***" at bounding box center [368, 396] width 67 height 24
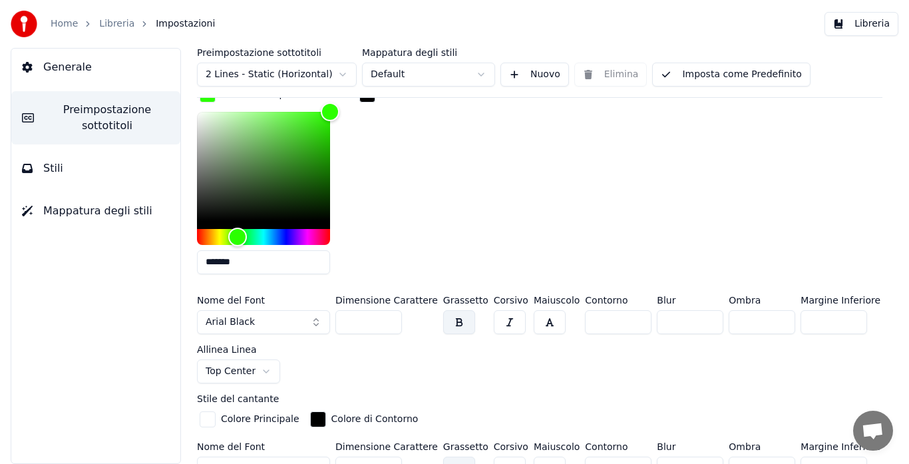
scroll to position [440, 0]
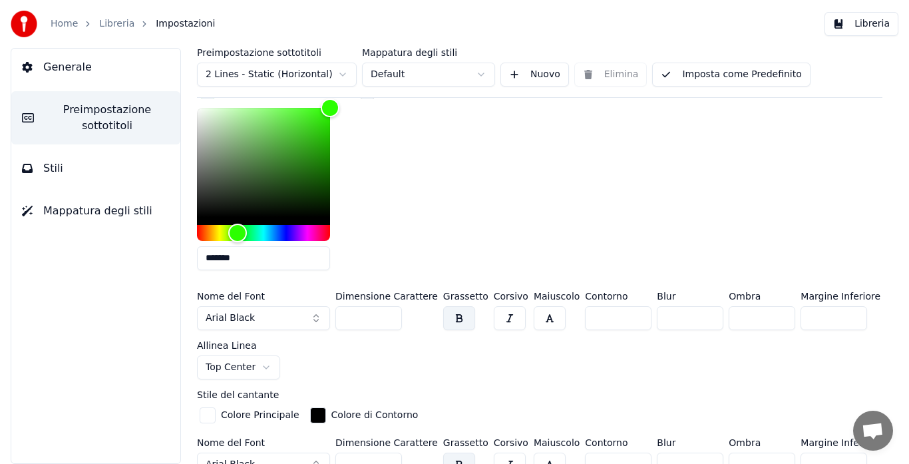
click at [259, 365] on html "Home Libreria Impostazioni Libreria Generale Preimpostazione sottotitoli Stili …" at bounding box center [454, 232] width 909 height 464
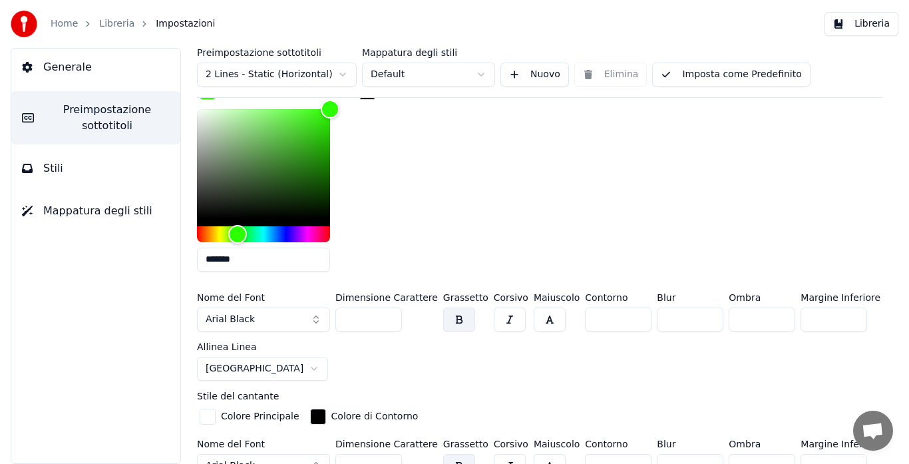
scroll to position [466, 0]
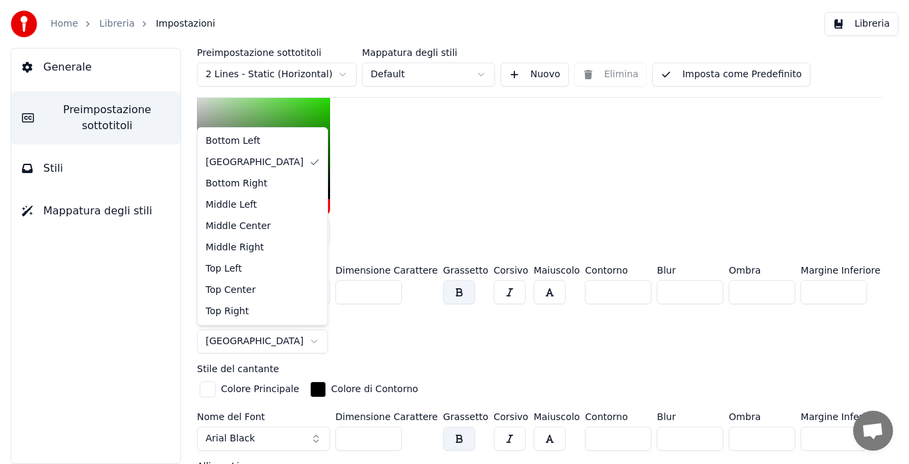
click at [271, 339] on html "Home Libreria Impostazioni Libreria Generale Preimpostazione sottotitoli Stili …" at bounding box center [454, 232] width 909 height 464
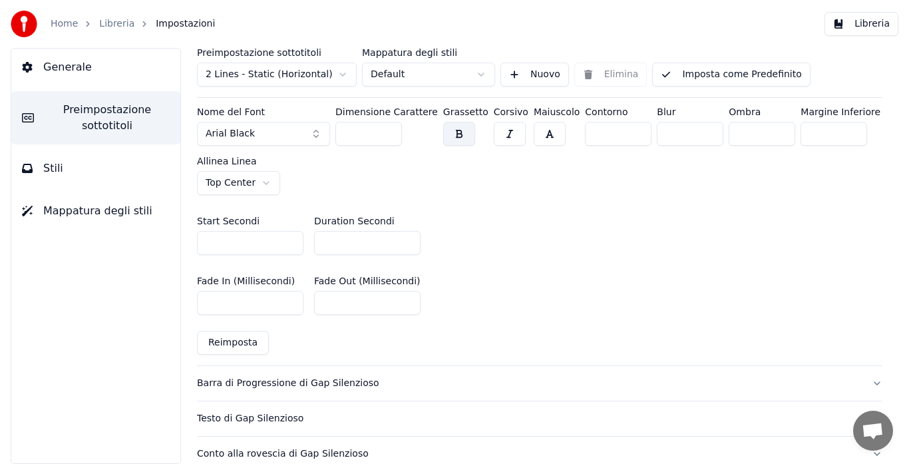
scroll to position [776, 0]
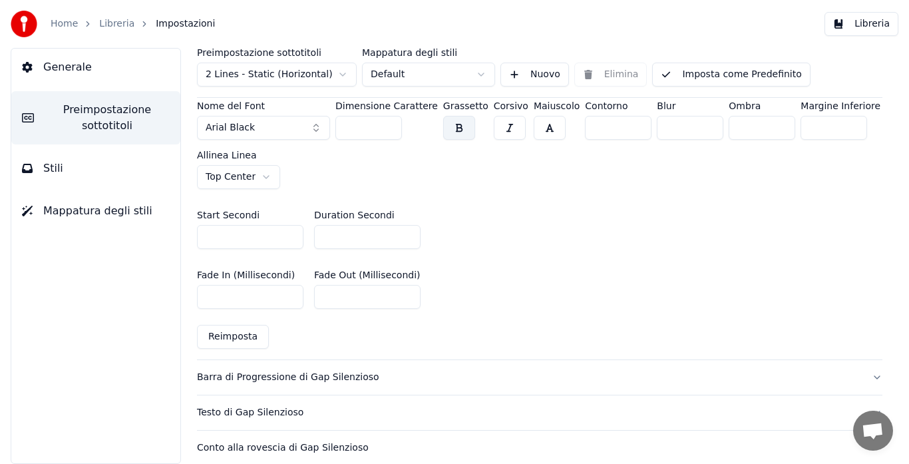
click at [334, 378] on div "Barra di Progressione di Gap Silenzioso" at bounding box center [529, 377] width 664 height 13
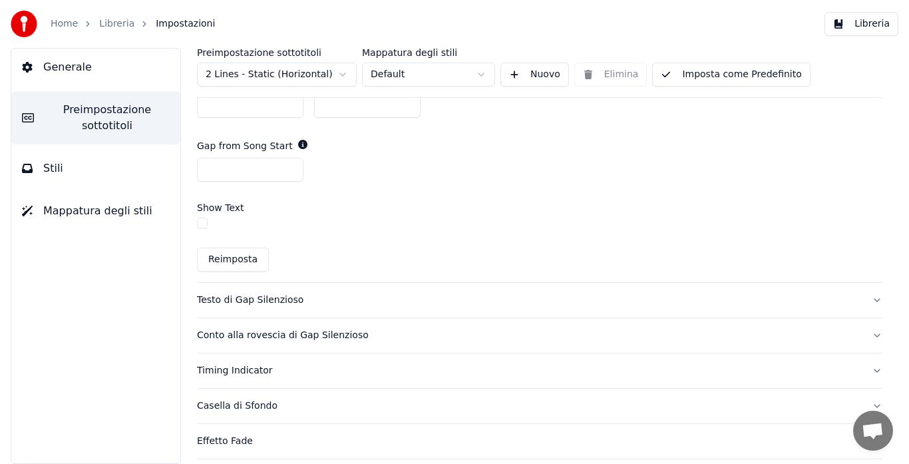
scroll to position [750, 0]
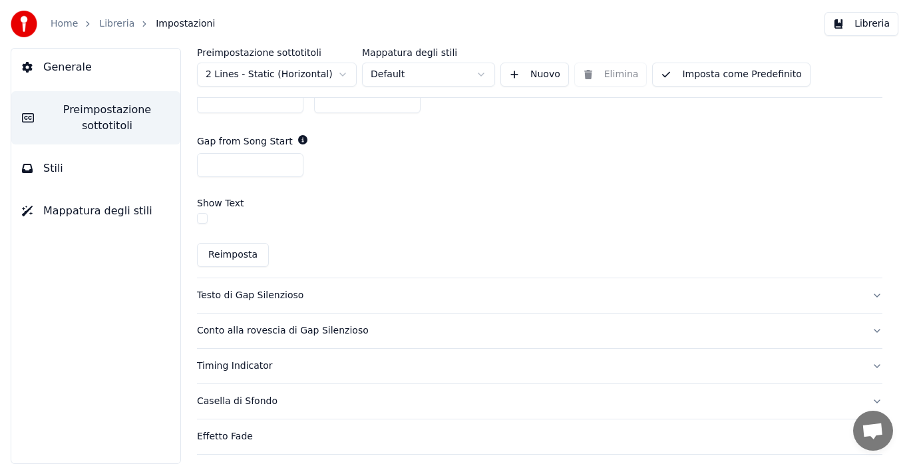
click at [609, 306] on button "Testo di Gap Silenzioso" at bounding box center [539, 295] width 685 height 35
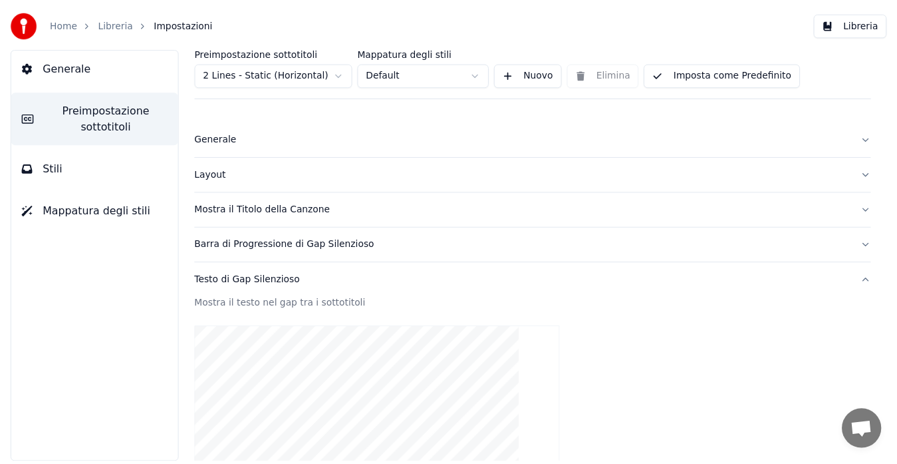
scroll to position [0, 0]
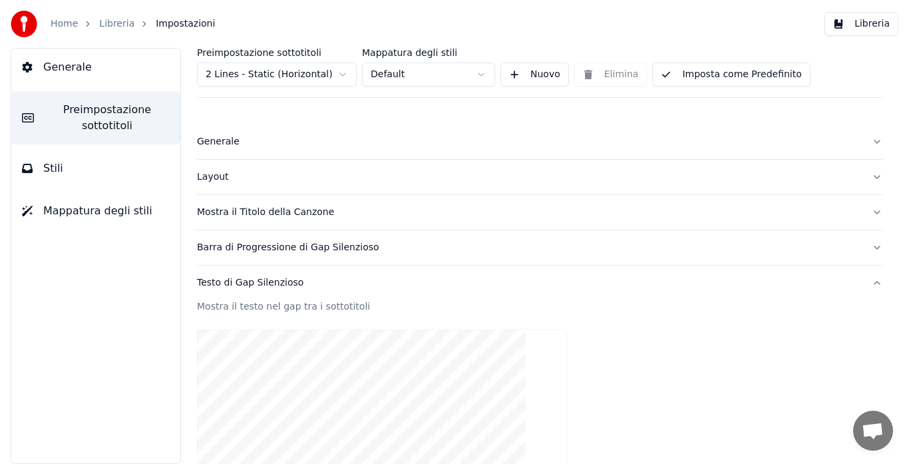
click at [713, 78] on button "Imposta come Predefinito" at bounding box center [731, 75] width 158 height 24
click at [66, 73] on span "Generale" at bounding box center [67, 67] width 49 height 16
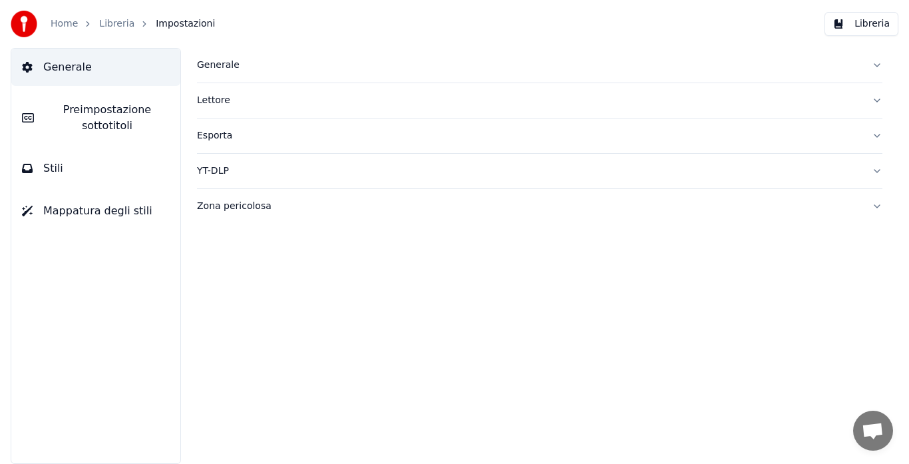
click at [216, 63] on div "Generale" at bounding box center [529, 65] width 664 height 13
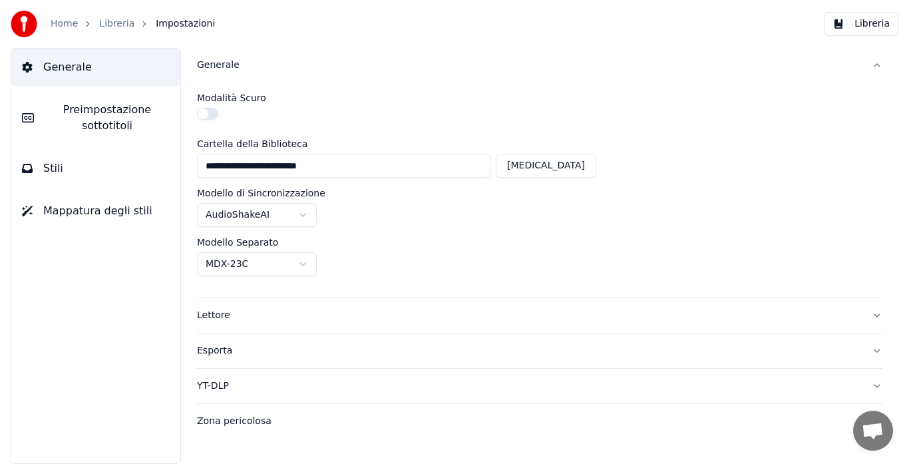
click at [247, 309] on div "Lettore" at bounding box center [529, 315] width 664 height 13
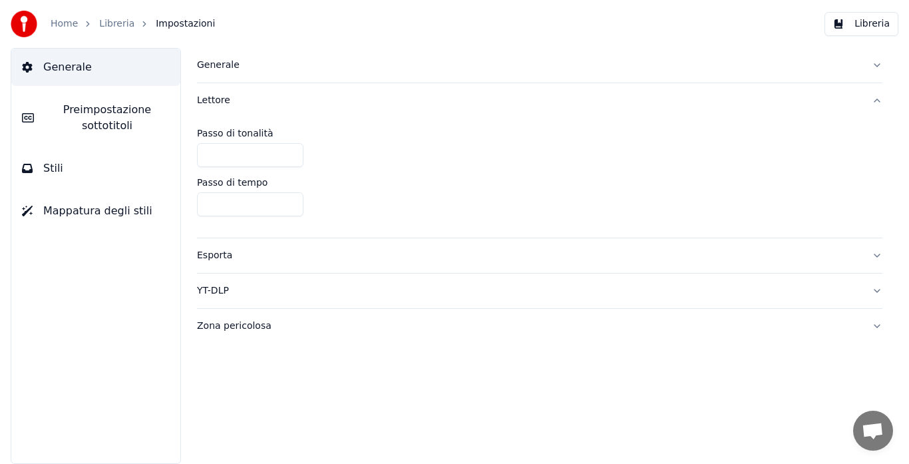
click at [255, 253] on div "Esporta" at bounding box center [529, 255] width 664 height 13
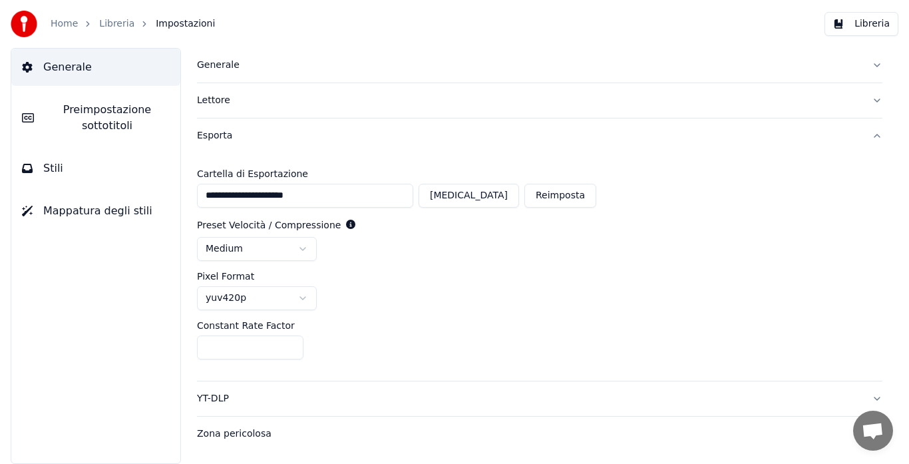
click at [482, 201] on button "[MEDICAL_DATA]" at bounding box center [468, 196] width 100 height 24
type input "**********"
click at [305, 241] on html "**********" at bounding box center [454, 232] width 909 height 464
click at [304, 249] on html "**********" at bounding box center [454, 232] width 909 height 464
click at [384, 289] on div "yuv420p" at bounding box center [539, 298] width 685 height 24
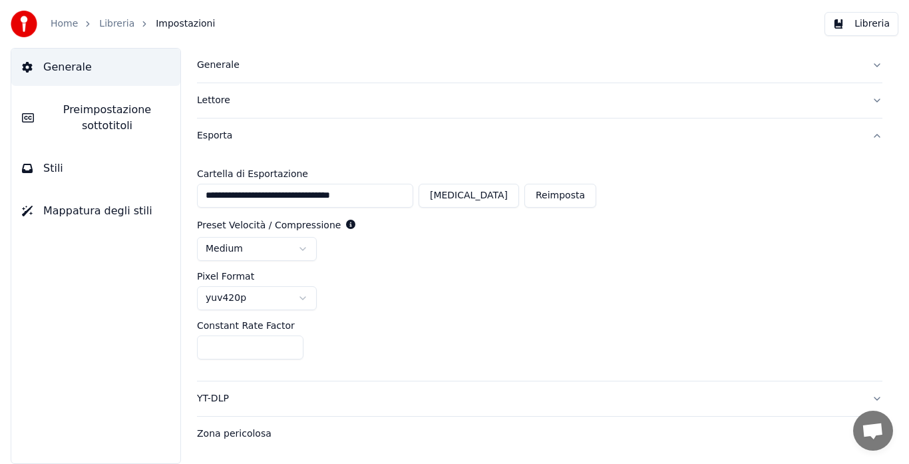
click at [370, 396] on div "YT-DLP" at bounding box center [529, 398] width 664 height 13
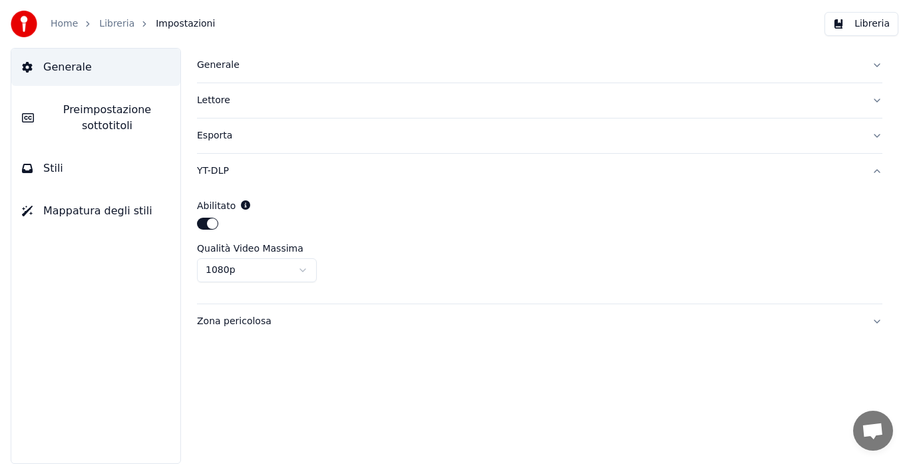
click at [274, 267] on html "Home Libreria Impostazioni Libreria Generale Preimpostazione sottotitoli Stili …" at bounding box center [454, 232] width 909 height 464
click at [258, 317] on div "Zona pericolosa" at bounding box center [529, 321] width 664 height 13
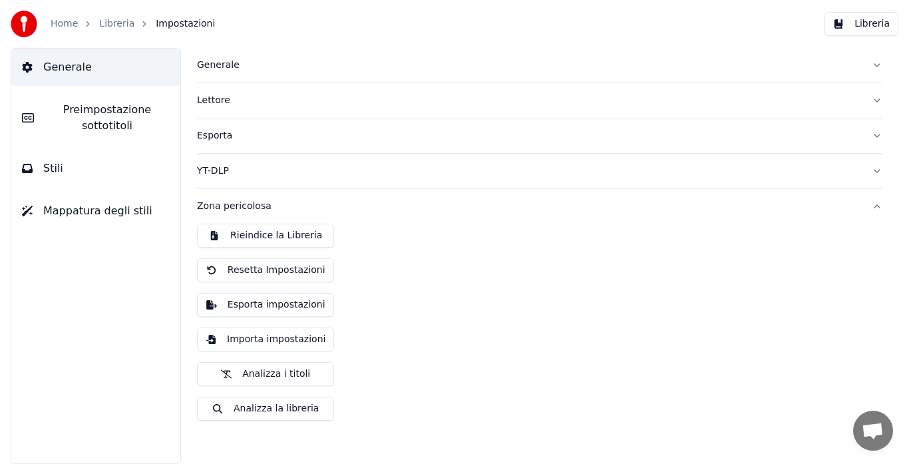
click at [293, 375] on button "Analizza i titoli" at bounding box center [265, 374] width 137 height 24
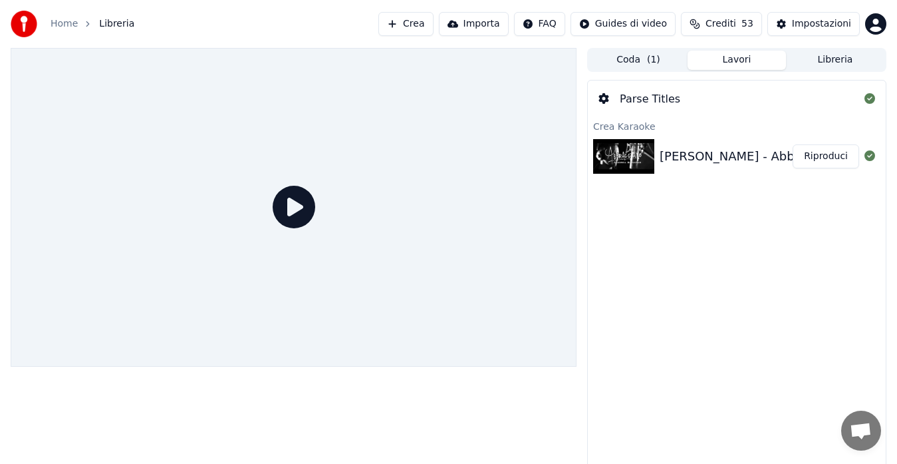
click at [613, 153] on img at bounding box center [623, 156] width 61 height 35
click at [633, 158] on img at bounding box center [623, 156] width 61 height 35
click at [815, 151] on button "Riproduci" at bounding box center [826, 156] width 67 height 24
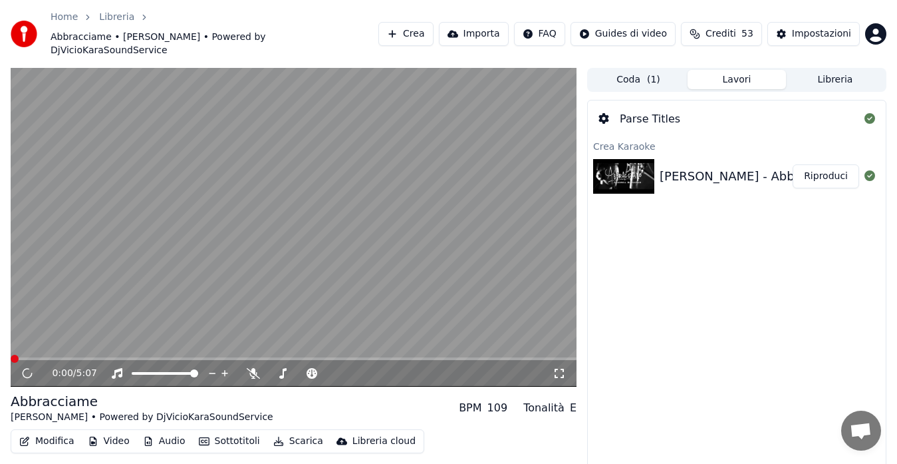
scroll to position [26, 0]
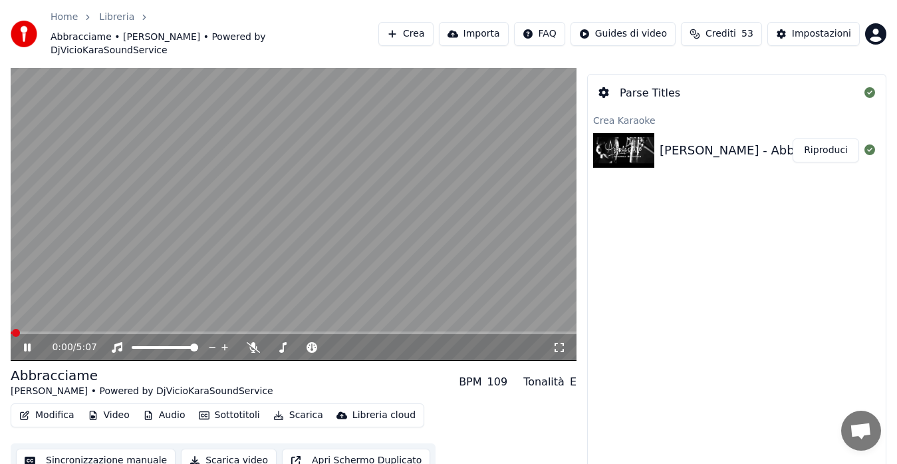
click at [23, 342] on icon at bounding box center [36, 347] width 31 height 11
click at [31, 406] on button "Modifica" at bounding box center [47, 415] width 66 height 19
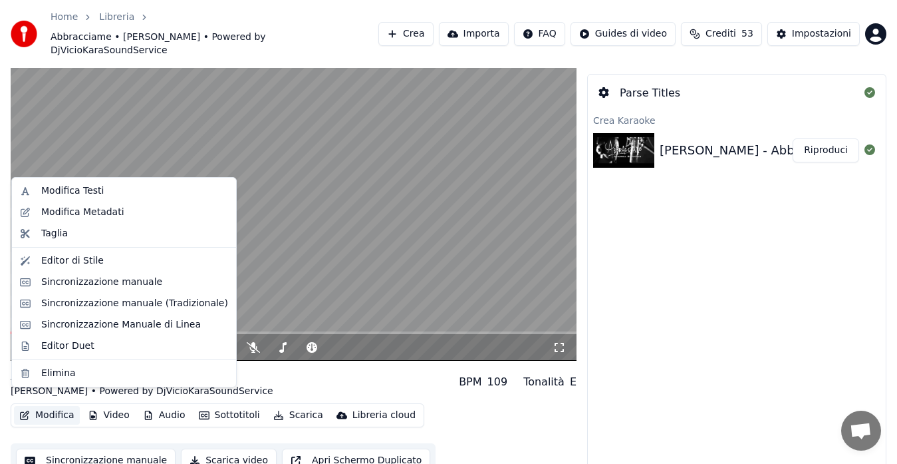
click at [324, 267] on video at bounding box center [294, 201] width 566 height 319
click at [60, 406] on button "Modifica" at bounding box center [47, 415] width 66 height 19
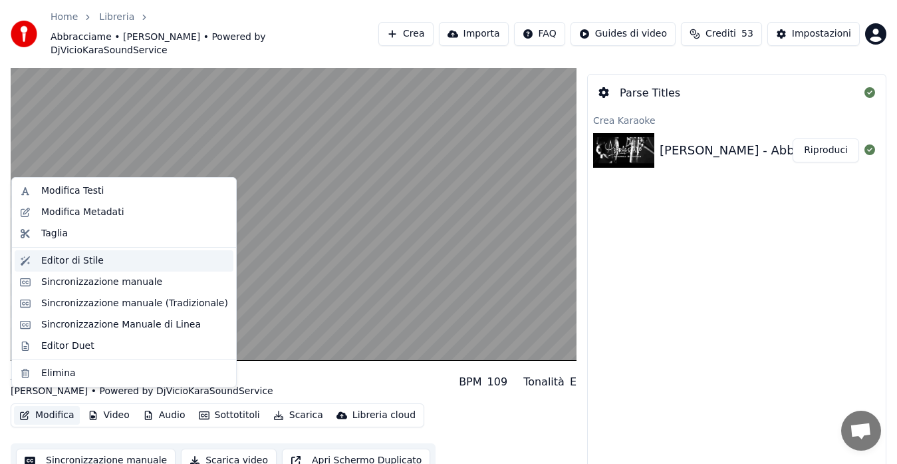
click at [97, 261] on div "Editor di Stile" at bounding box center [134, 260] width 187 height 13
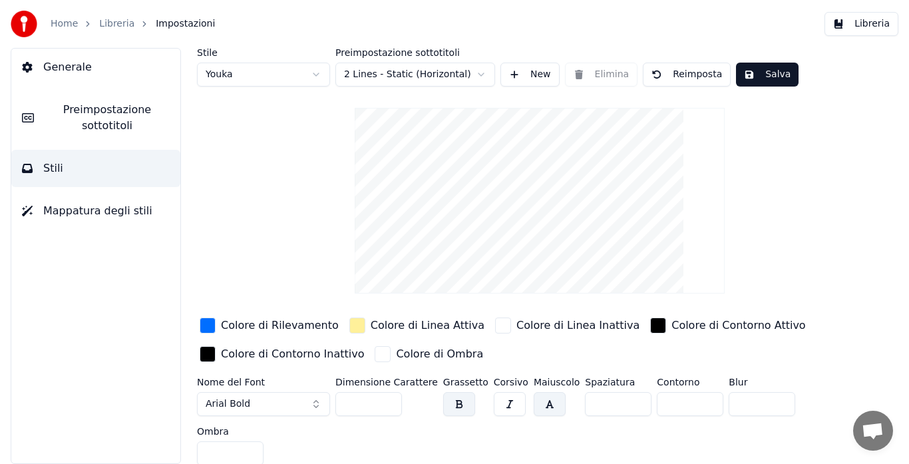
scroll to position [5, 0]
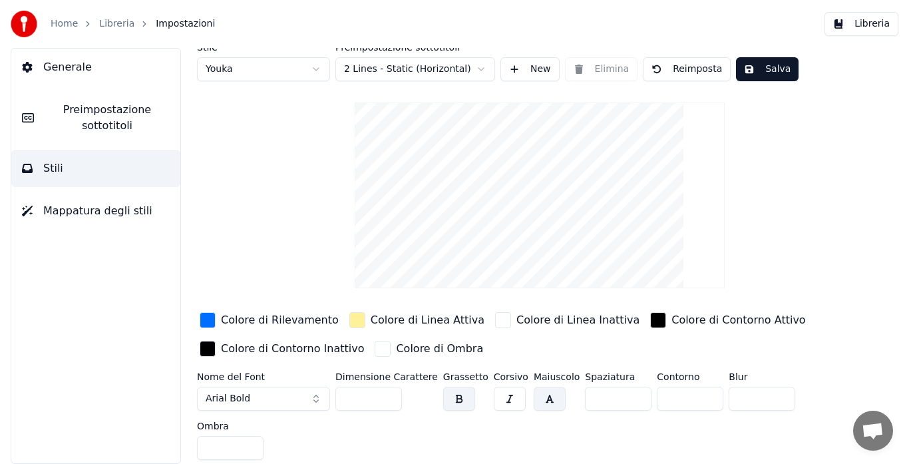
click at [94, 120] on span "Preimpostazione sottotitoli" at bounding box center [107, 118] width 125 height 32
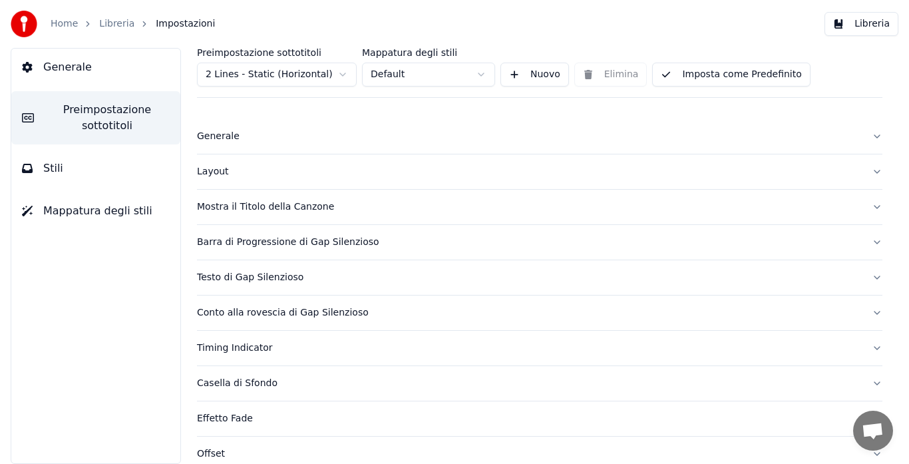
click at [210, 174] on div "Layout" at bounding box center [529, 171] width 664 height 13
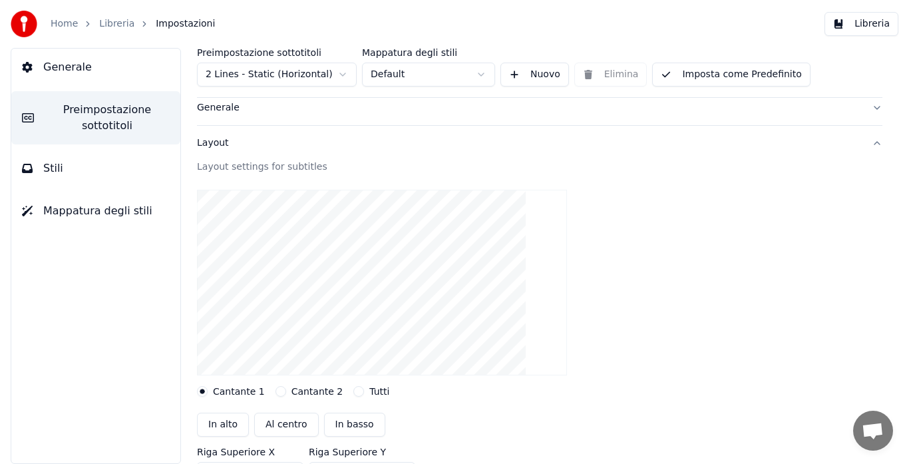
scroll to position [57, 0]
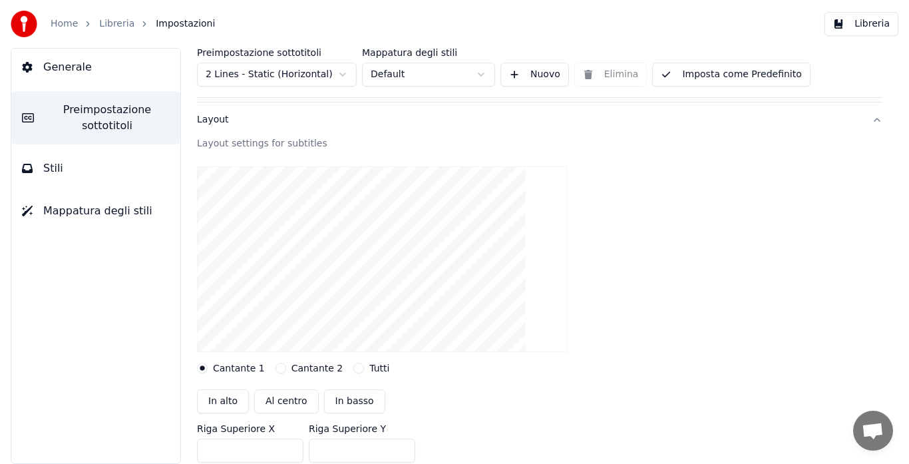
click at [262, 404] on button "Al centro" at bounding box center [286, 401] width 65 height 24
type input "***"
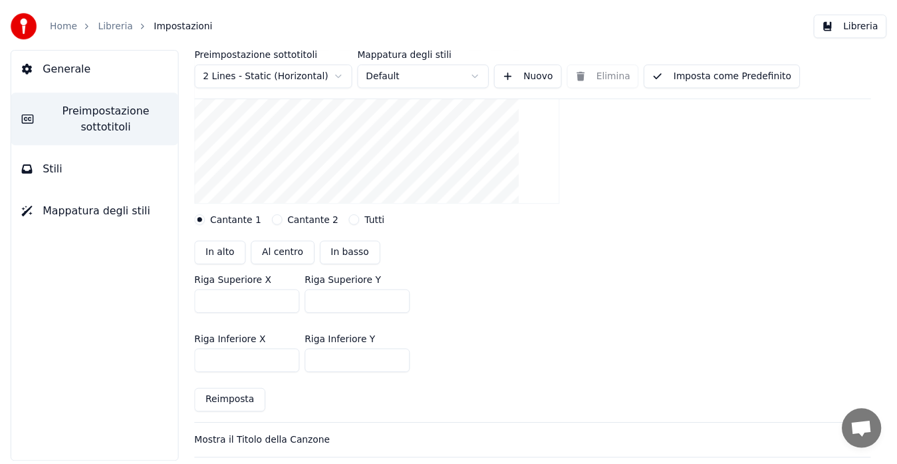
scroll to position [212, 0]
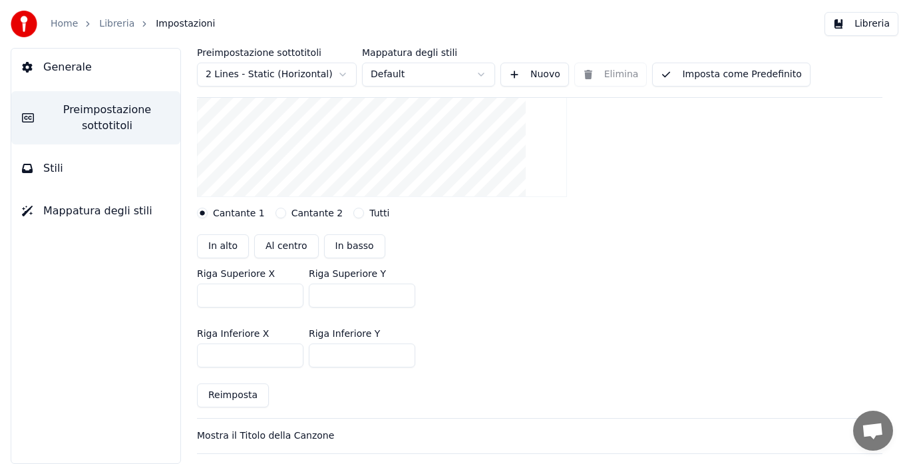
click at [742, 68] on button "Imposta come Predefinito" at bounding box center [731, 75] width 158 height 24
click at [104, 23] on link "Libreria" at bounding box center [116, 23] width 35 height 13
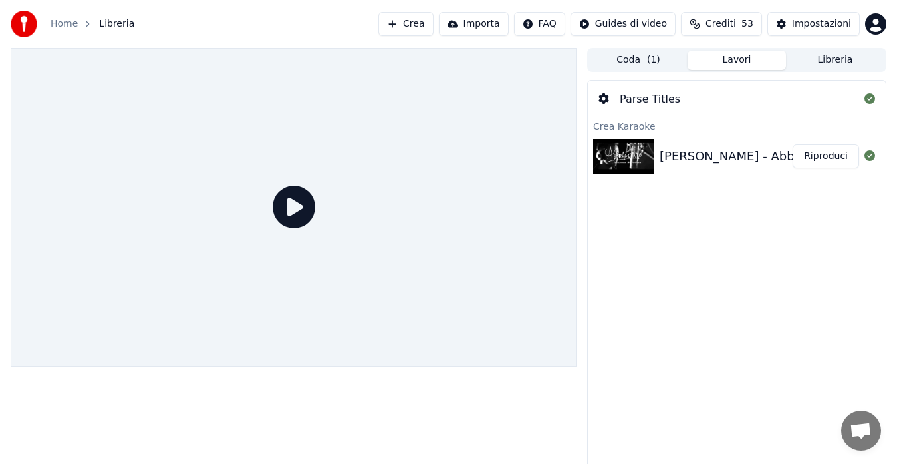
click at [815, 159] on button "Riproduci" at bounding box center [826, 156] width 67 height 24
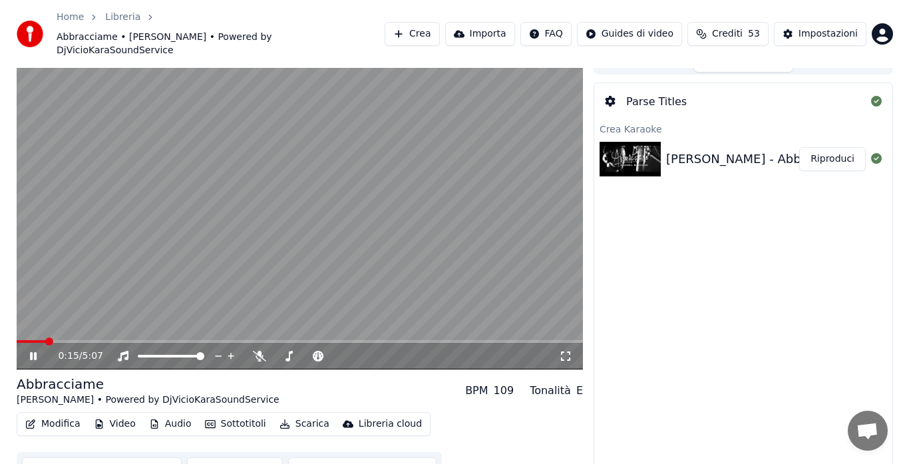
scroll to position [27, 0]
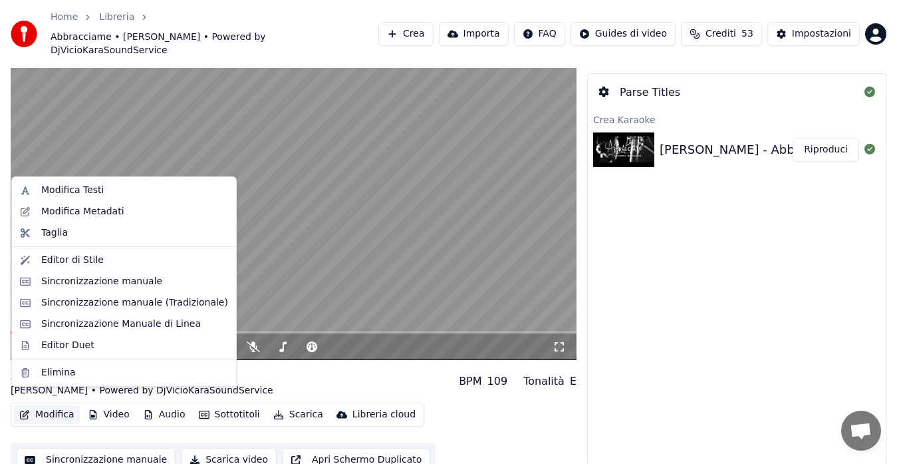
click at [47, 405] on button "Modifica" at bounding box center [47, 414] width 66 height 19
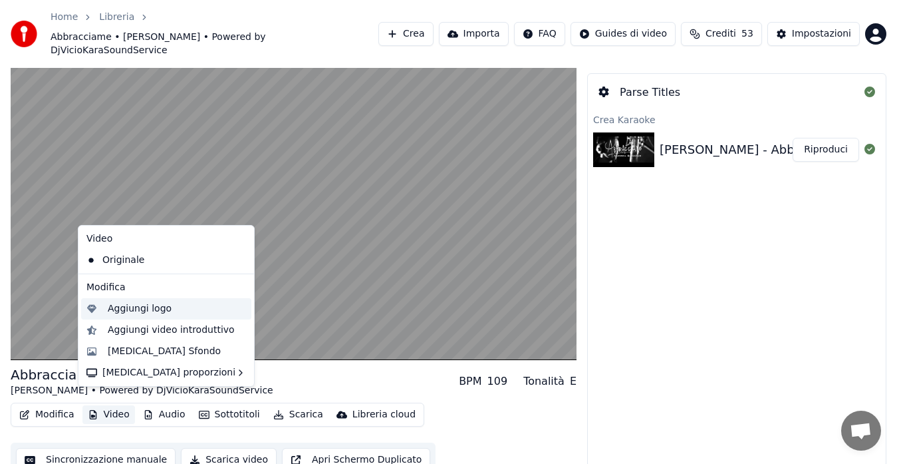
click at [152, 306] on div "Aggiungi logo" at bounding box center [140, 308] width 64 height 13
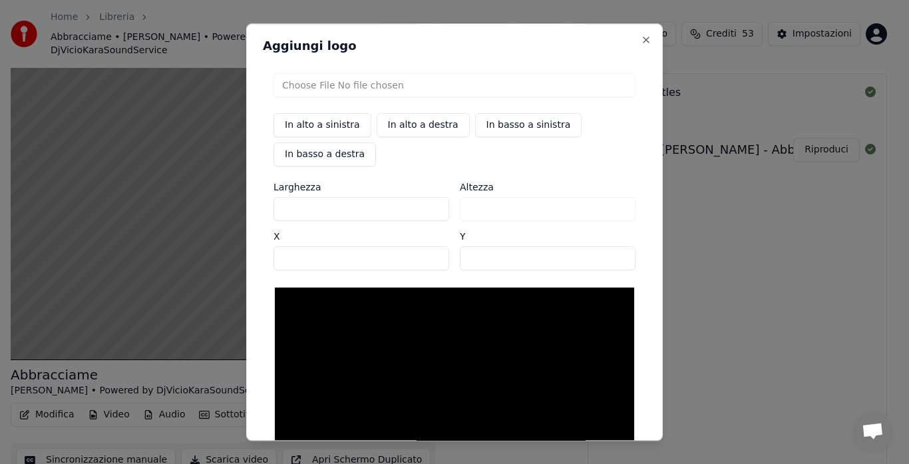
click at [330, 161] on button "In basso a destra" at bounding box center [324, 154] width 102 height 24
type input "****"
type input "***"
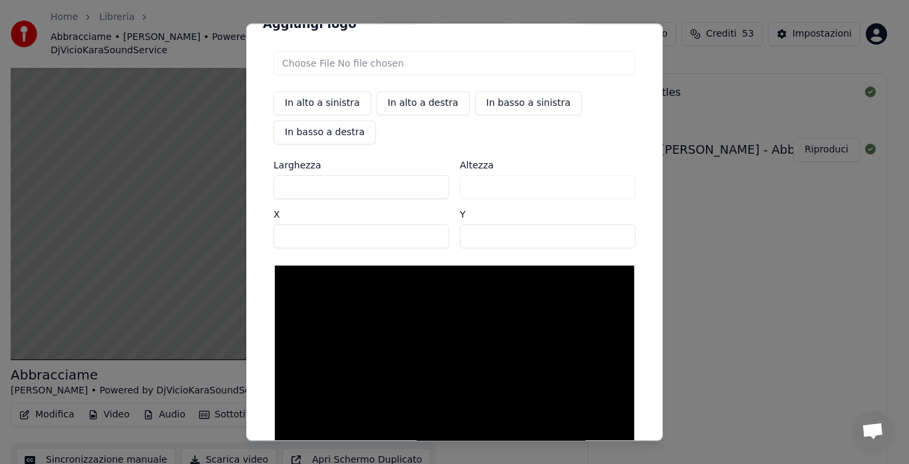
scroll to position [0, 0]
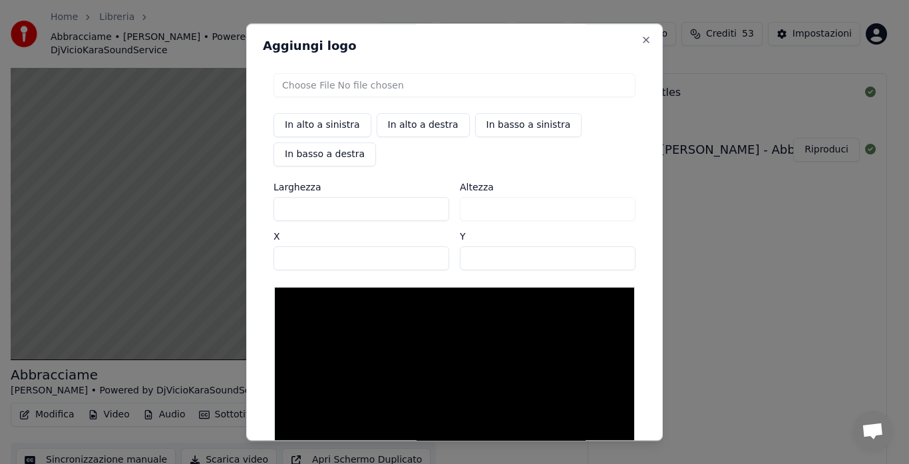
click at [409, 77] on input "file" at bounding box center [454, 85] width 362 height 24
type input "**********"
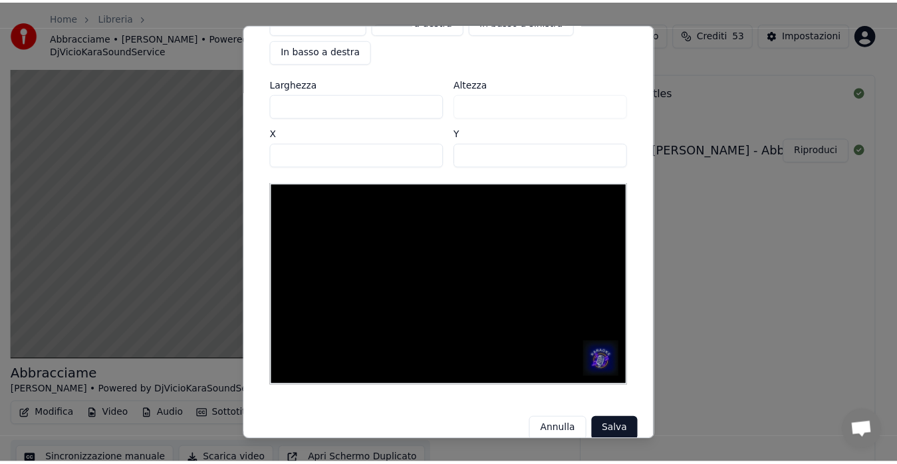
scroll to position [122, 0]
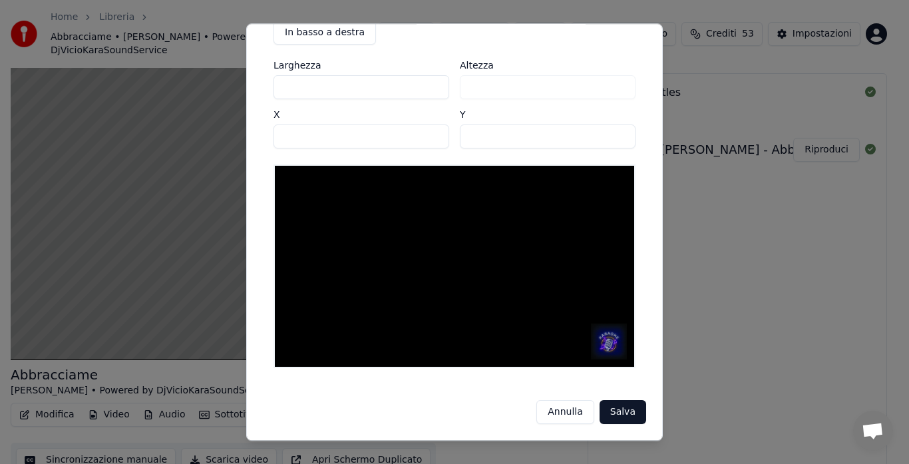
click at [625, 407] on button "Salva" at bounding box center [622, 412] width 47 height 24
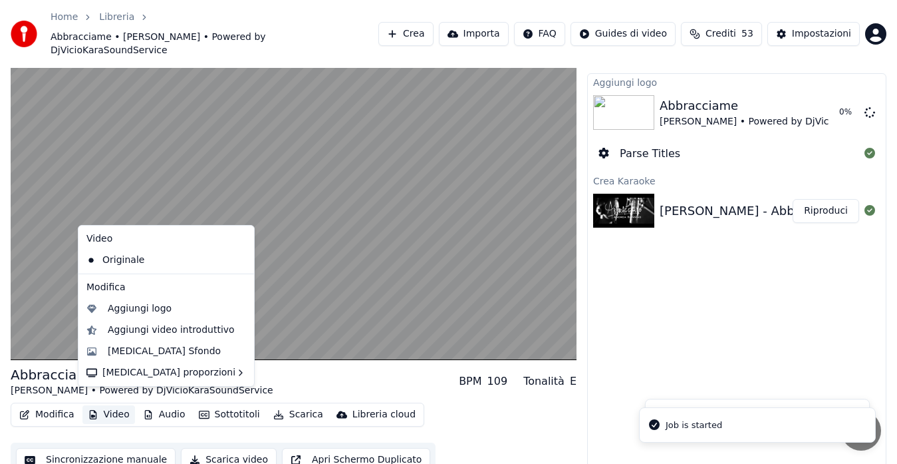
click at [111, 405] on button "Video" at bounding box center [108, 414] width 53 height 19
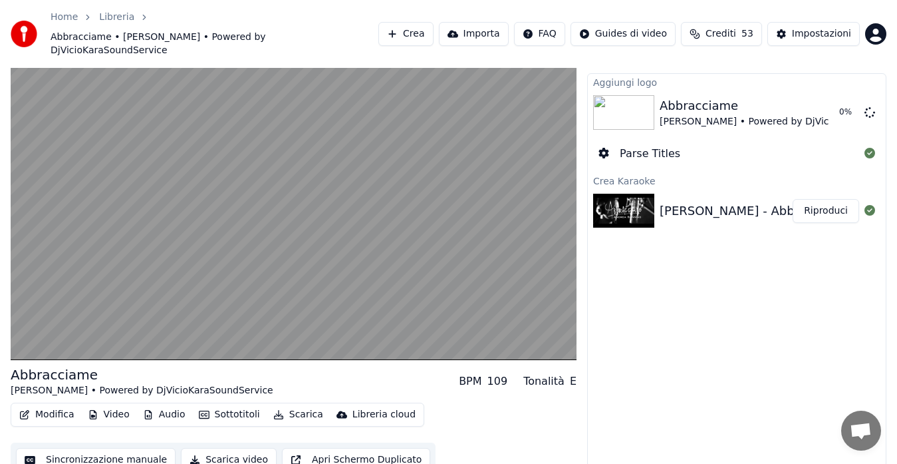
click at [698, 364] on div "Aggiungi logo Abbracciame [PERSON_NAME] • Powered by DjVicioKaraSoundService 0 …" at bounding box center [736, 270] width 299 height 394
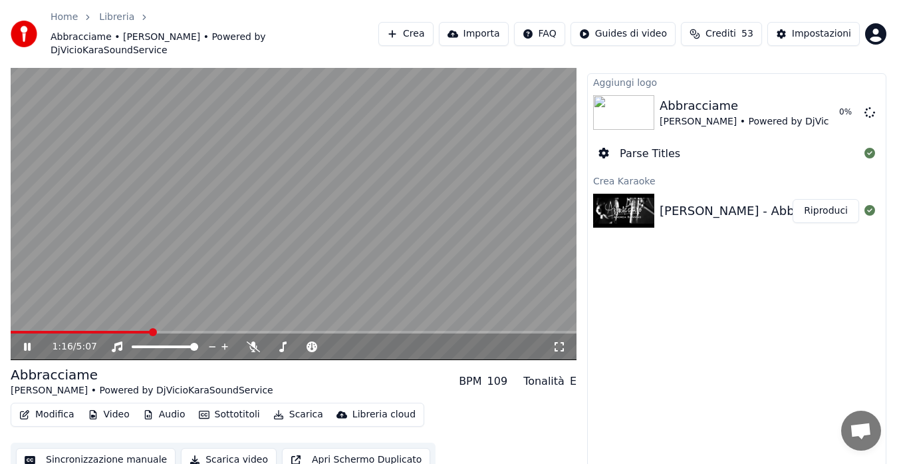
click at [31, 341] on icon at bounding box center [36, 346] width 31 height 11
click at [208, 448] on button "Scarica video" at bounding box center [229, 460] width 96 height 24
